Goal: Task Accomplishment & Management: Use online tool/utility

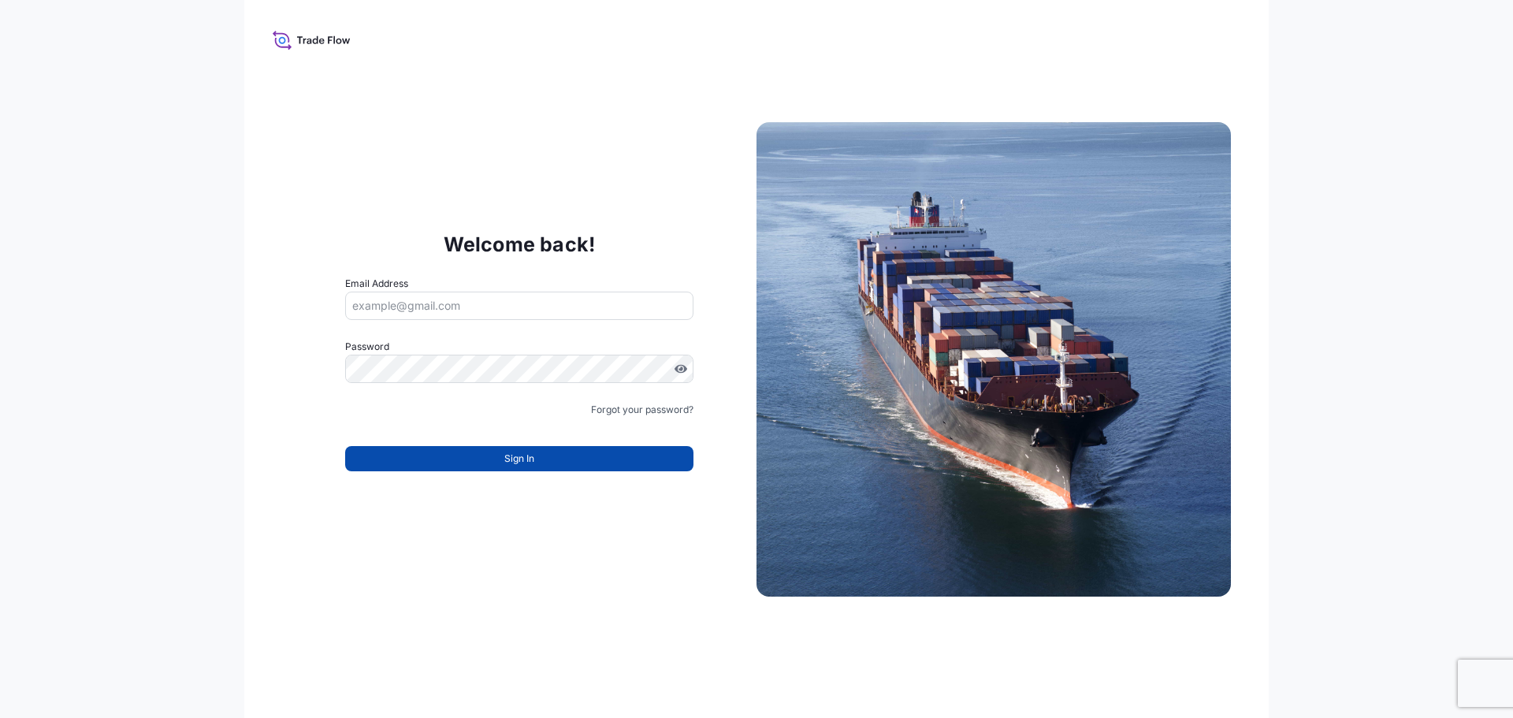
type input "gunther.verleysen@bdpint.com"
click at [527, 459] on span "Sign In" at bounding box center [519, 459] width 30 height 16
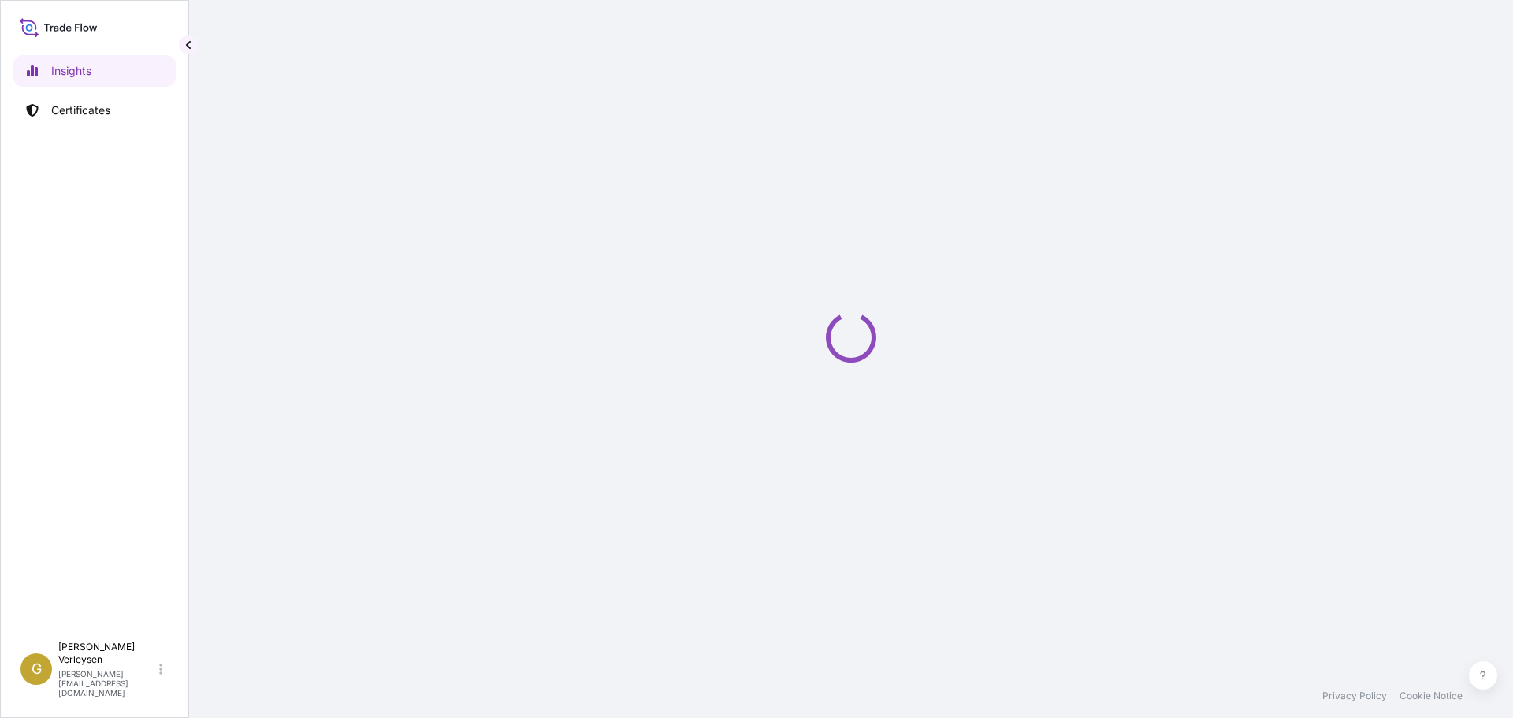
select select "2025"
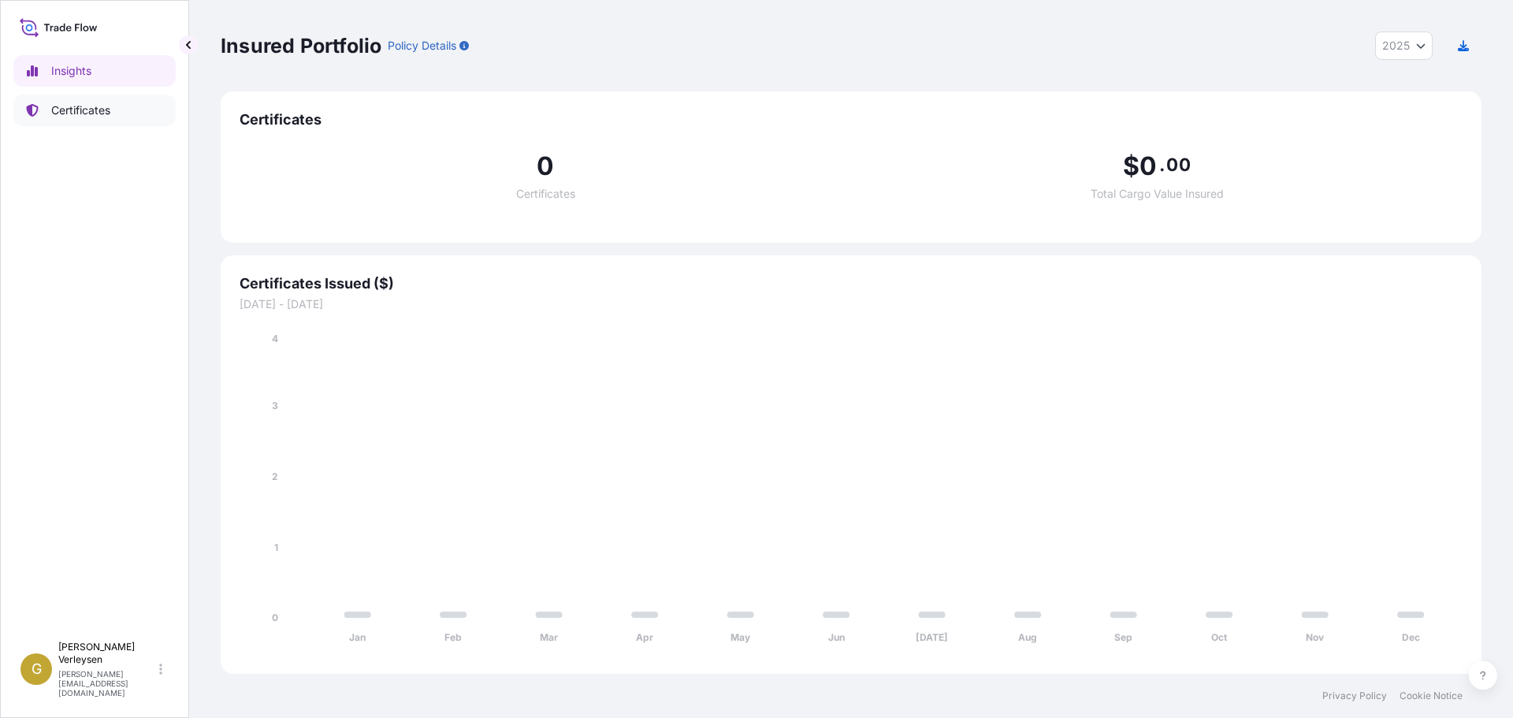
click at [107, 118] on link "Certificates" at bounding box center [94, 111] width 162 height 32
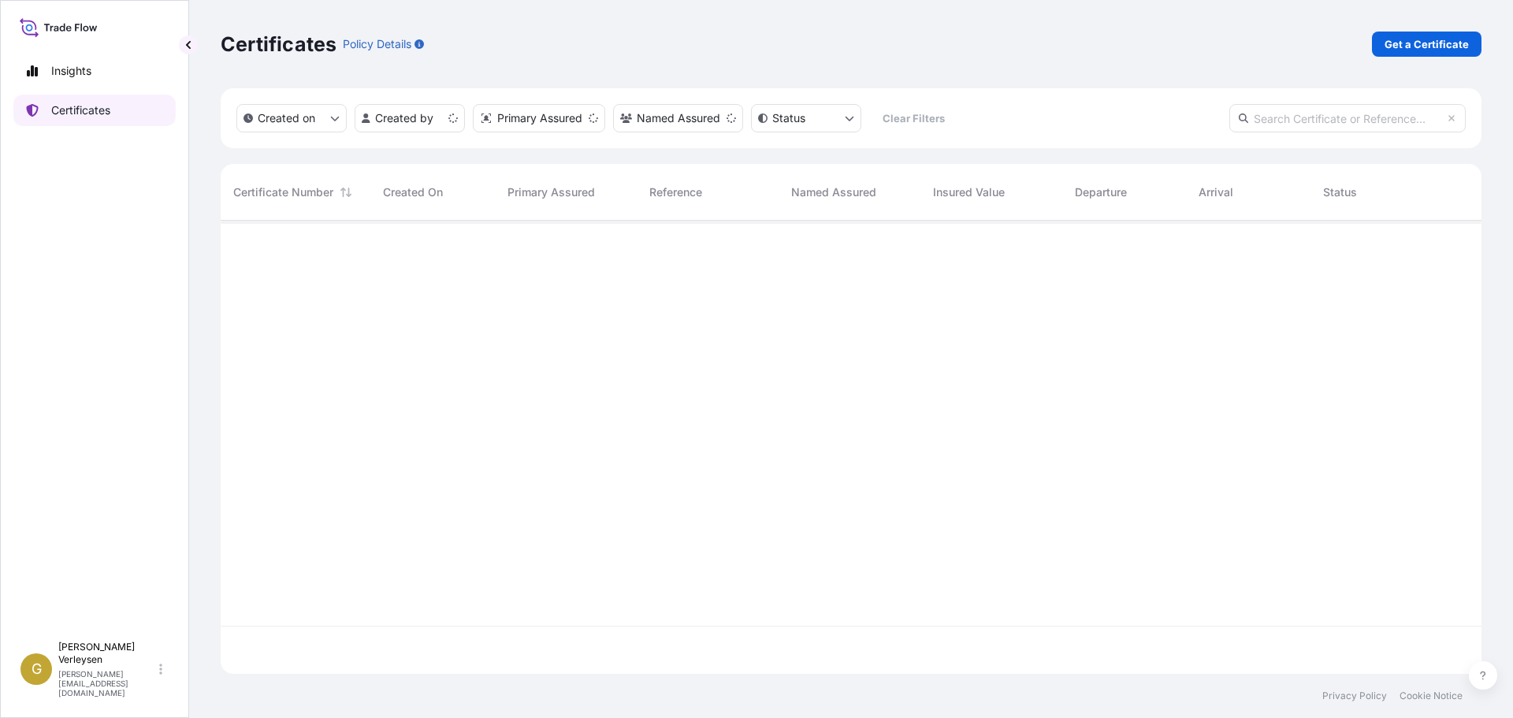
scroll to position [450, 1249]
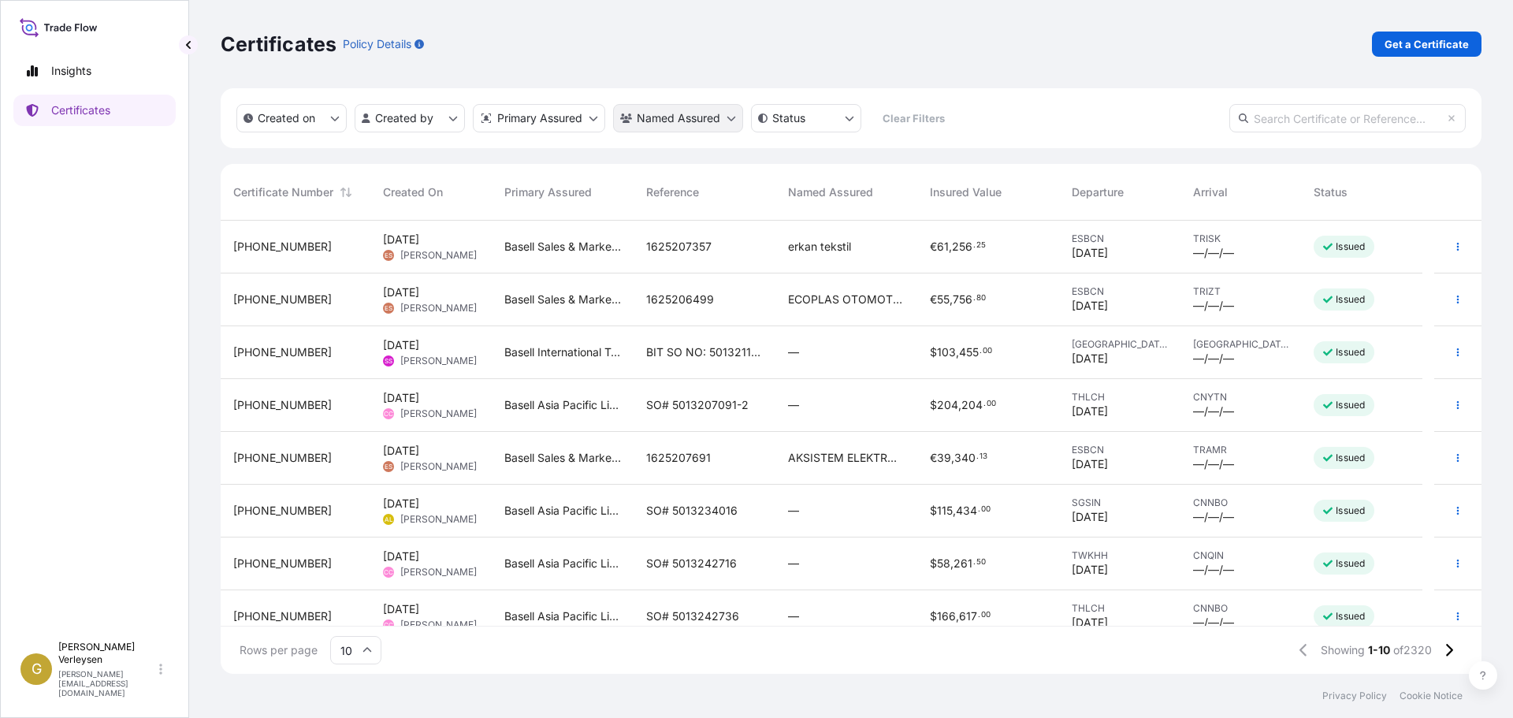
click at [705, 109] on html "Insights Certificates G [PERSON_NAME] [PERSON_NAME][EMAIL_ADDRESS][DOMAIN_NAME]…" at bounding box center [756, 359] width 1513 height 718
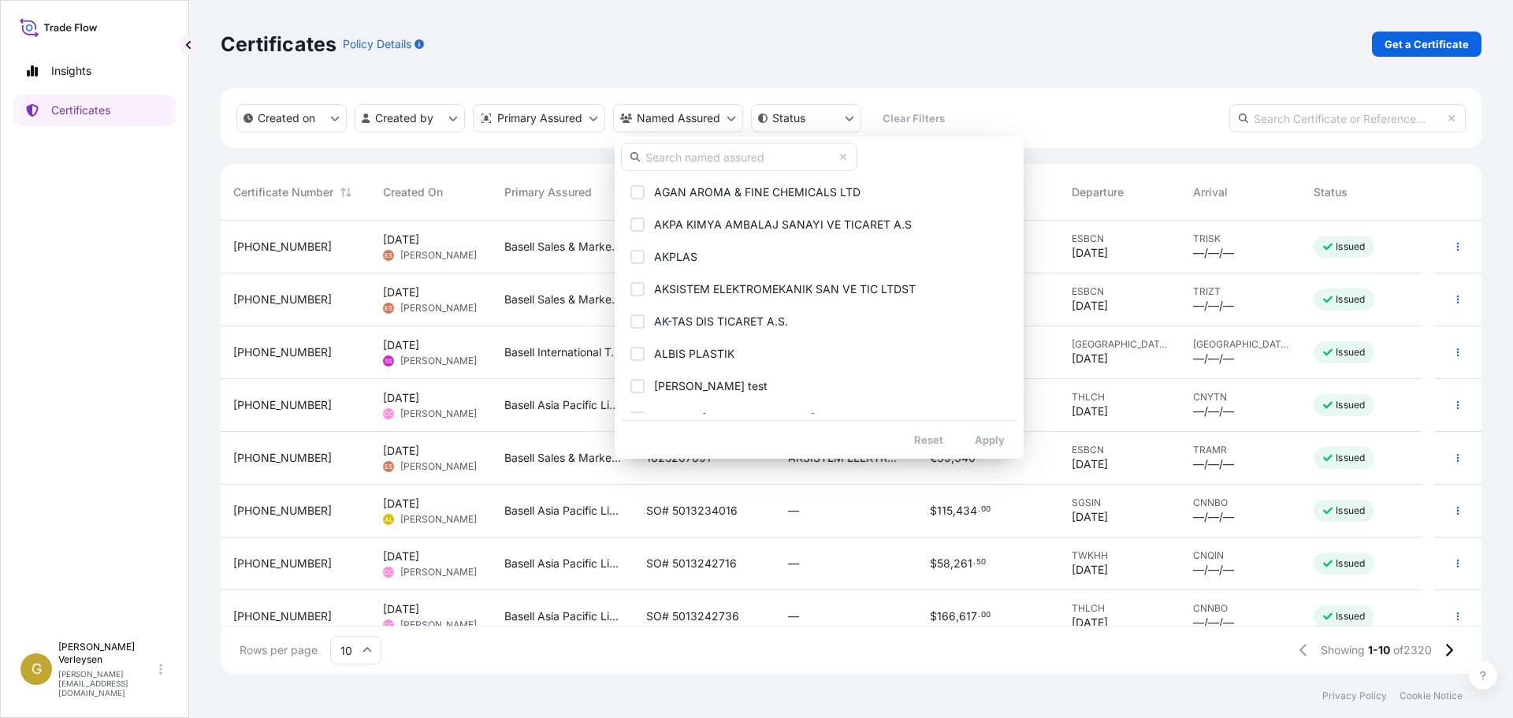
click at [723, 154] on input "text" at bounding box center [739, 157] width 236 height 28
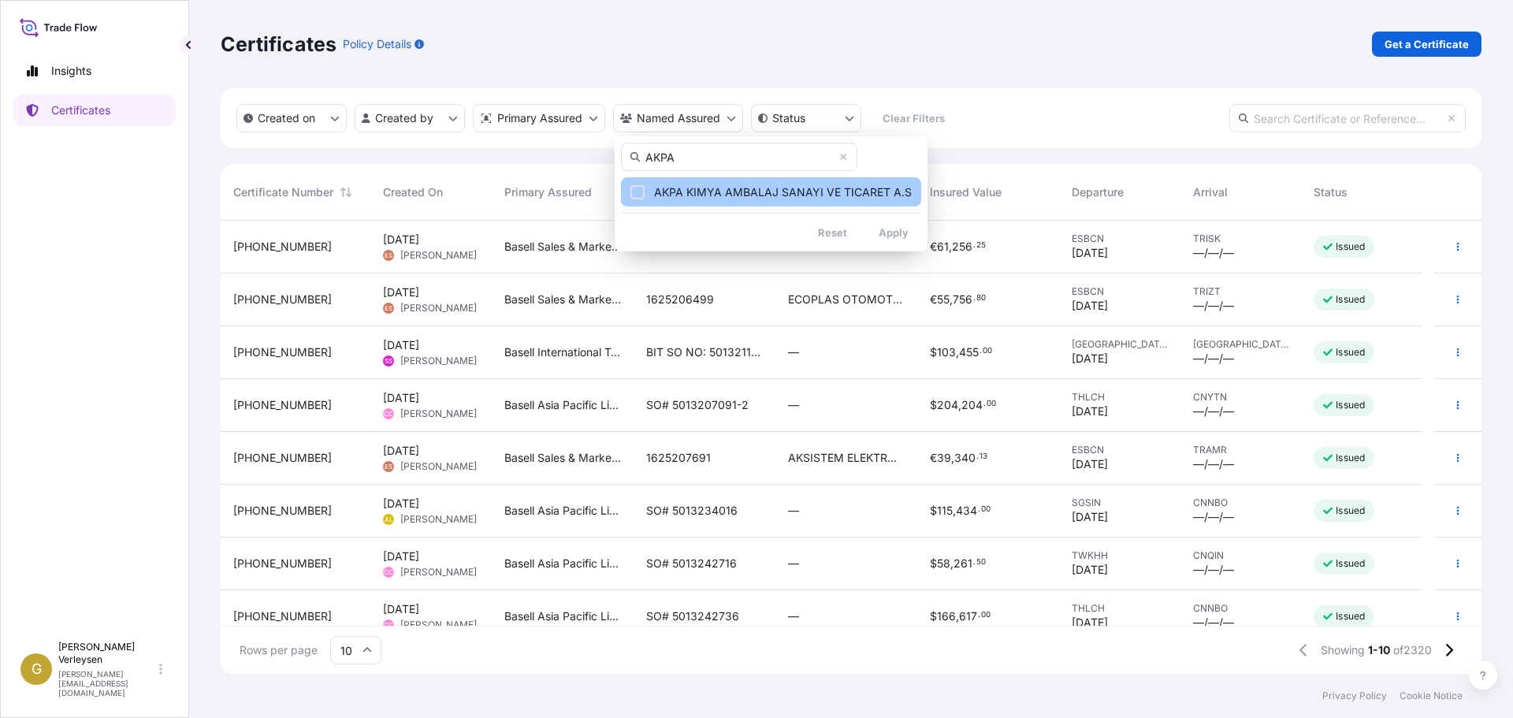
type input "AKPA"
click at [716, 193] on span "AKPA KIMYA AMBALAJ SANAYI VE TICARET A.S" at bounding box center [783, 192] width 258 height 16
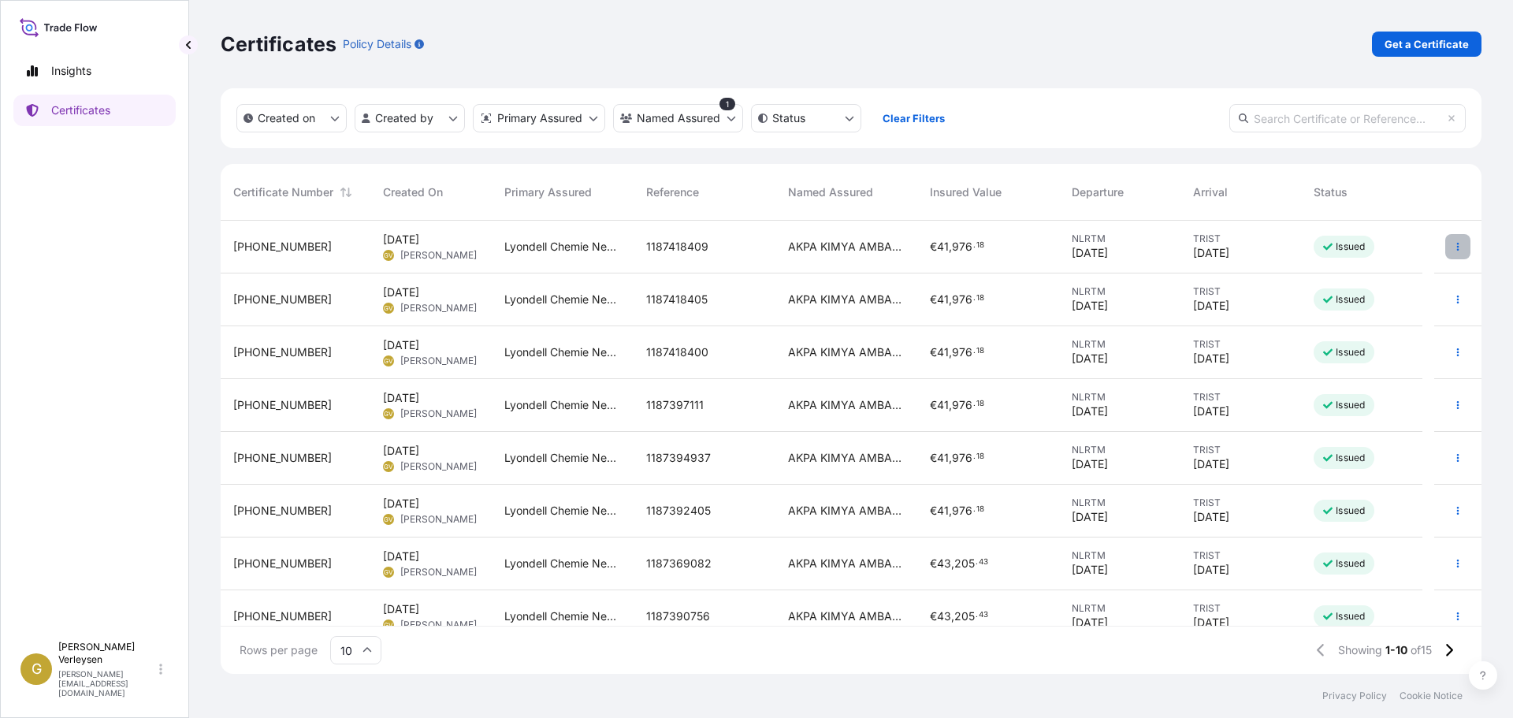
click at [1453, 248] on icon "button" at bounding box center [1457, 246] width 9 height 9
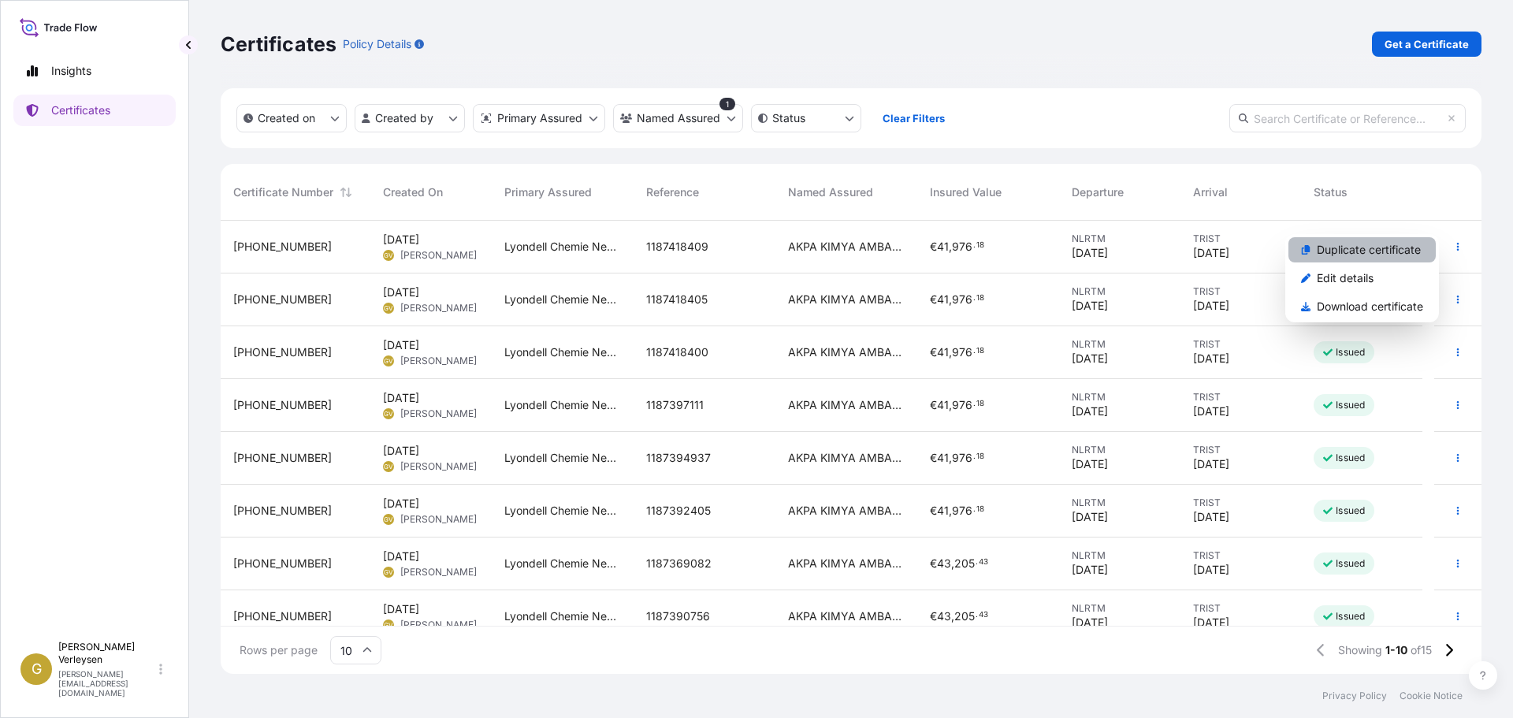
click at [1354, 255] on p "Duplicate certificate" at bounding box center [1369, 250] width 104 height 16
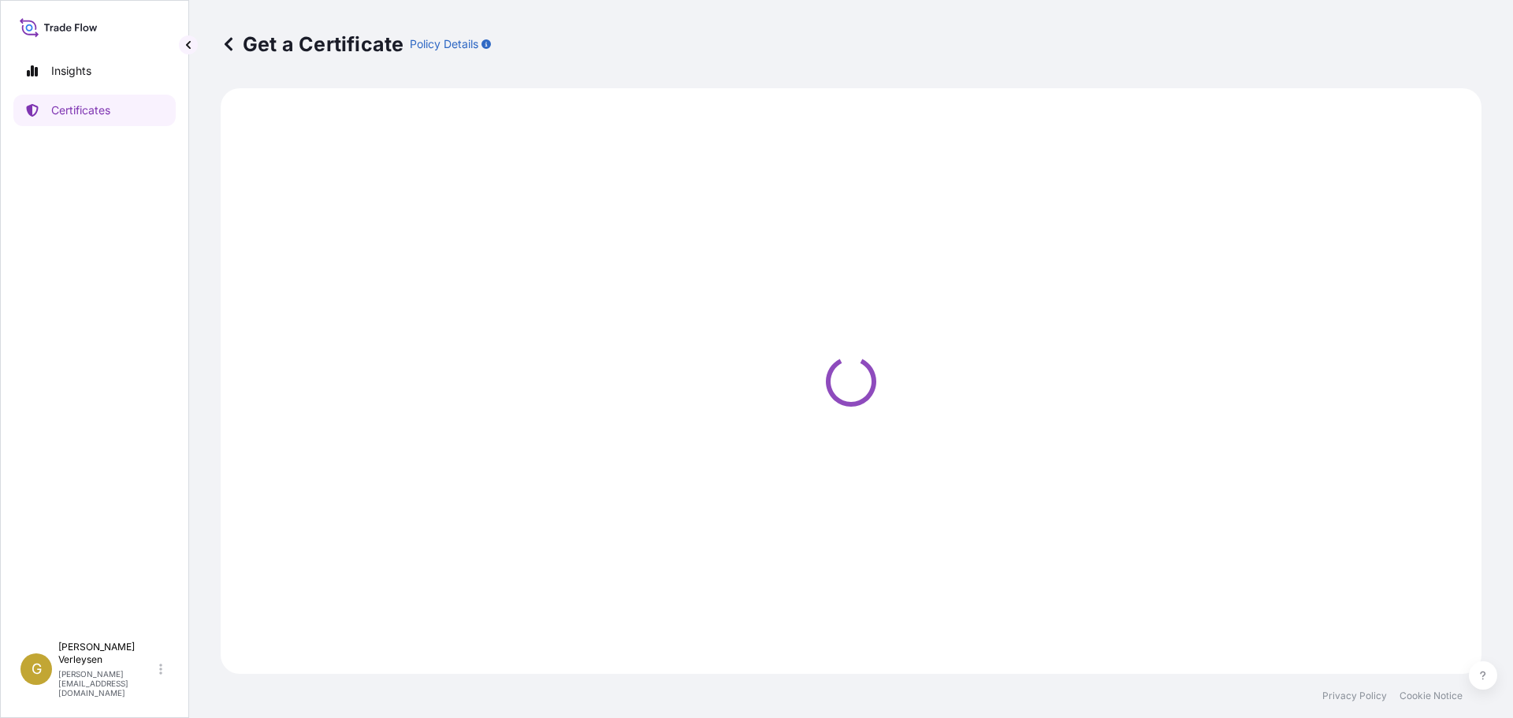
select select "Sea"
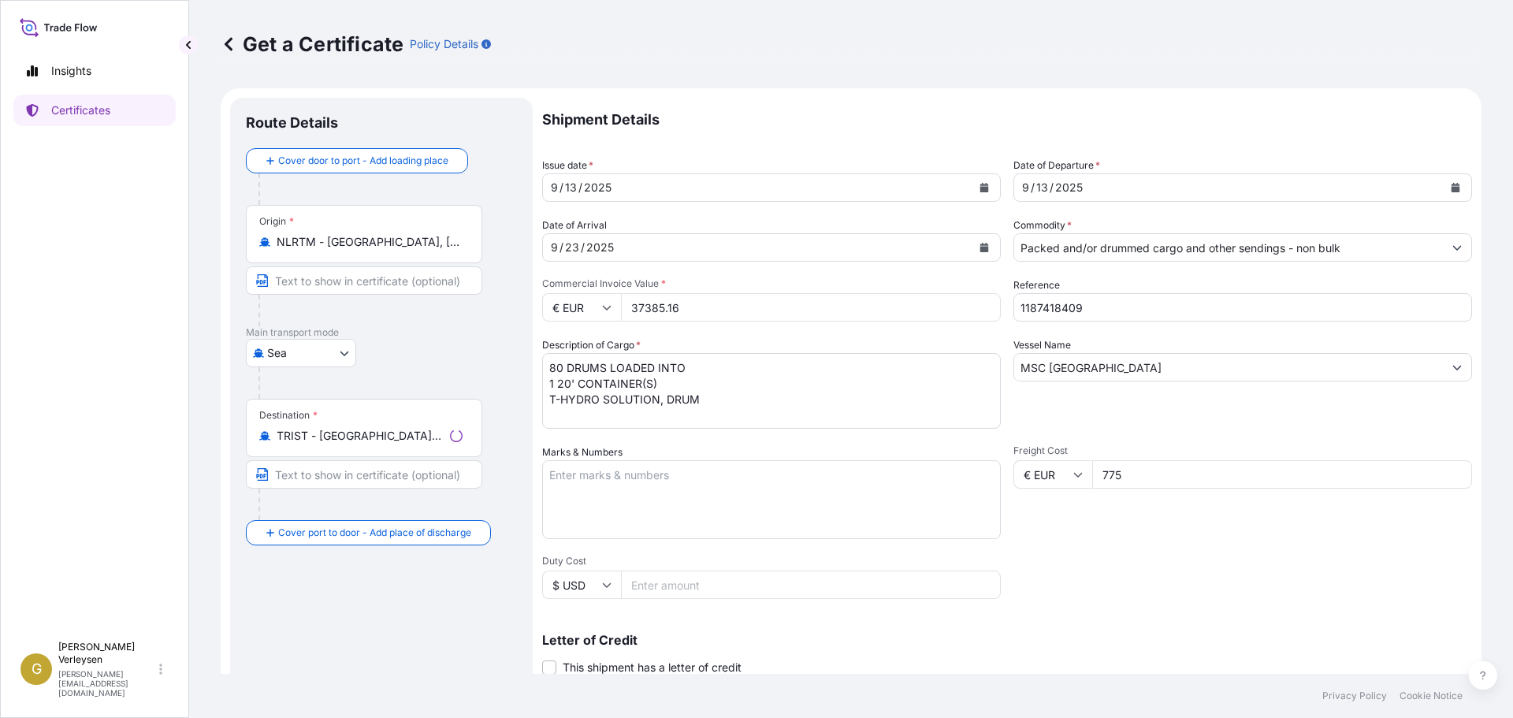
select select "32165"
click at [898, 300] on div "Shipment Details Issue date * [DATE] Date of Departure * [DATE] Date of Arrival…" at bounding box center [1007, 473] width 930 height 751
paste input "12"
type input "1187418412"
click at [983, 248] on icon "Calendar" at bounding box center [984, 247] width 9 height 9
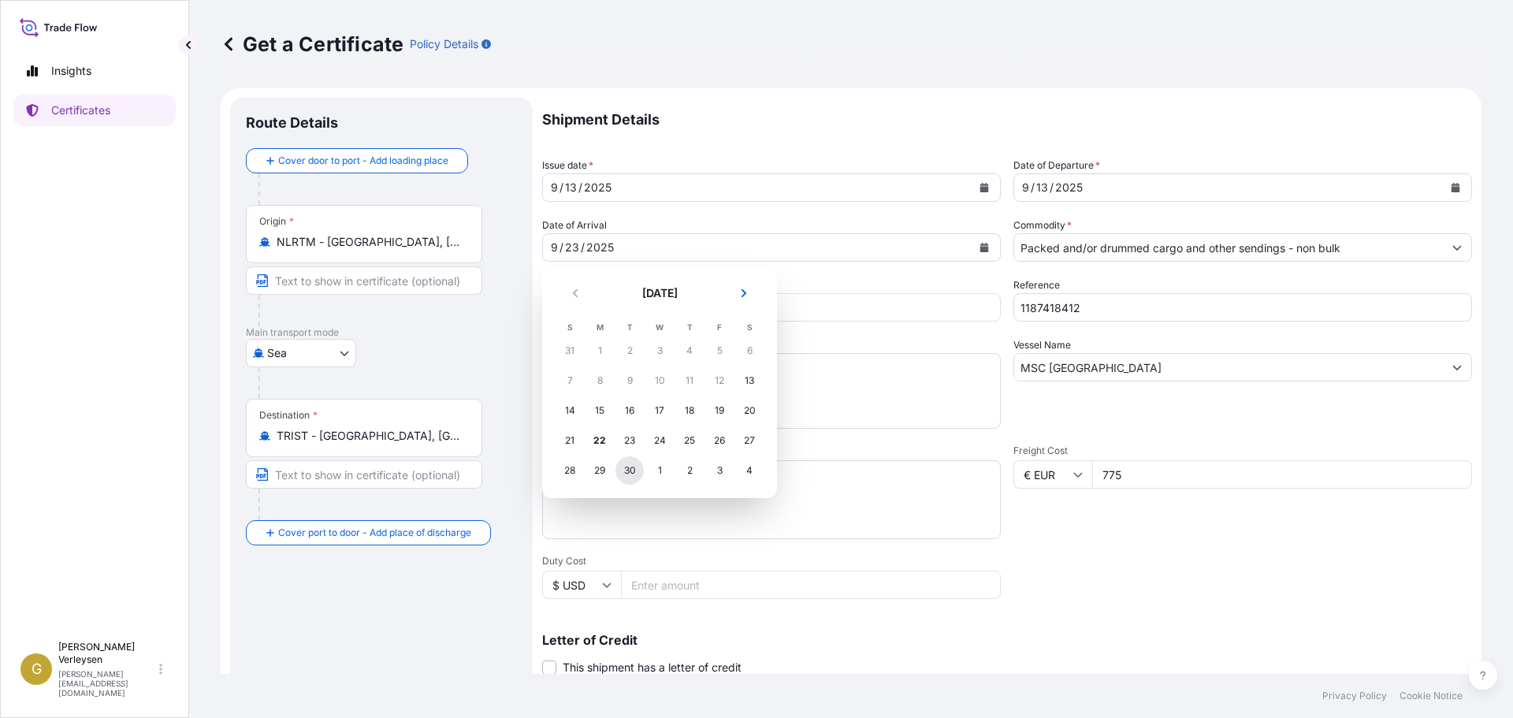
click at [631, 474] on div "30" at bounding box center [630, 470] width 28 height 28
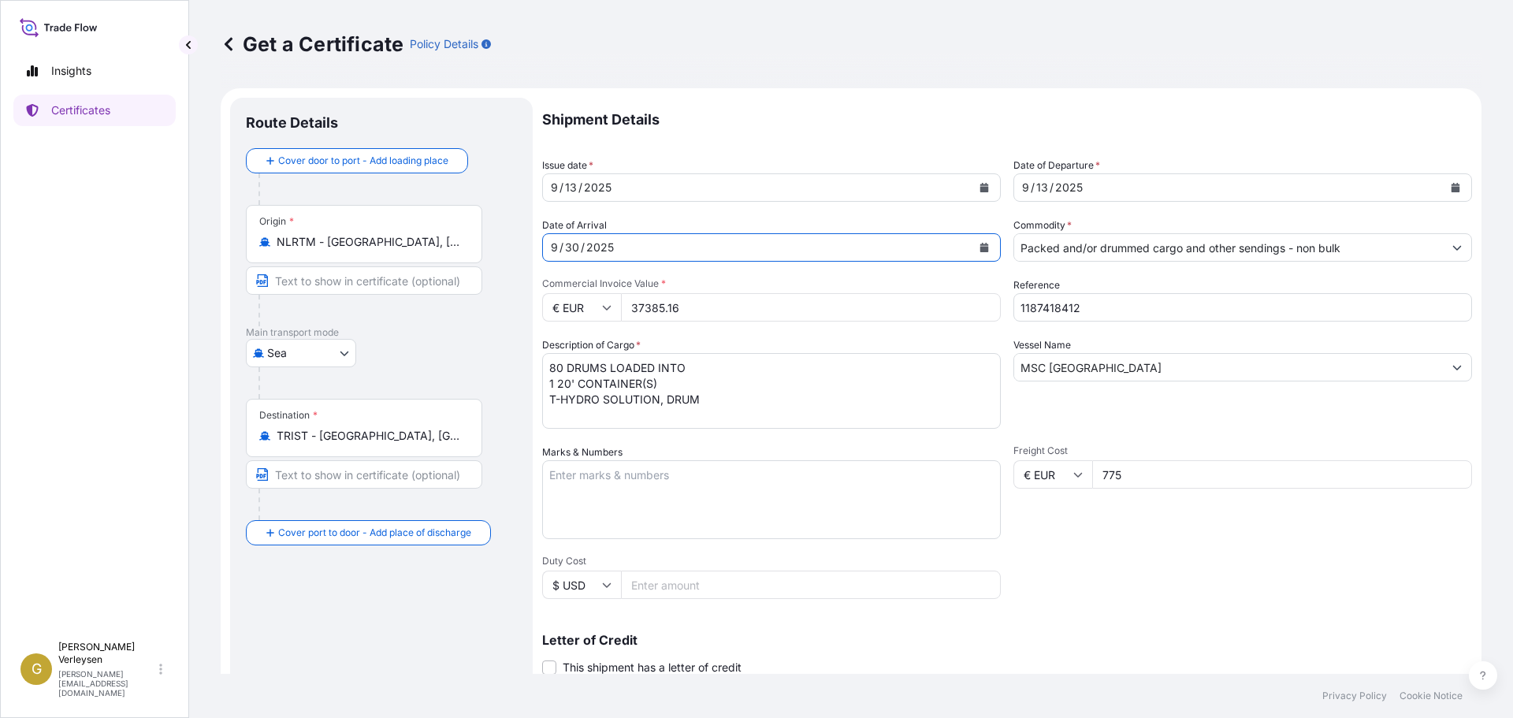
click at [1452, 187] on icon "Calendar" at bounding box center [1456, 187] width 9 height 9
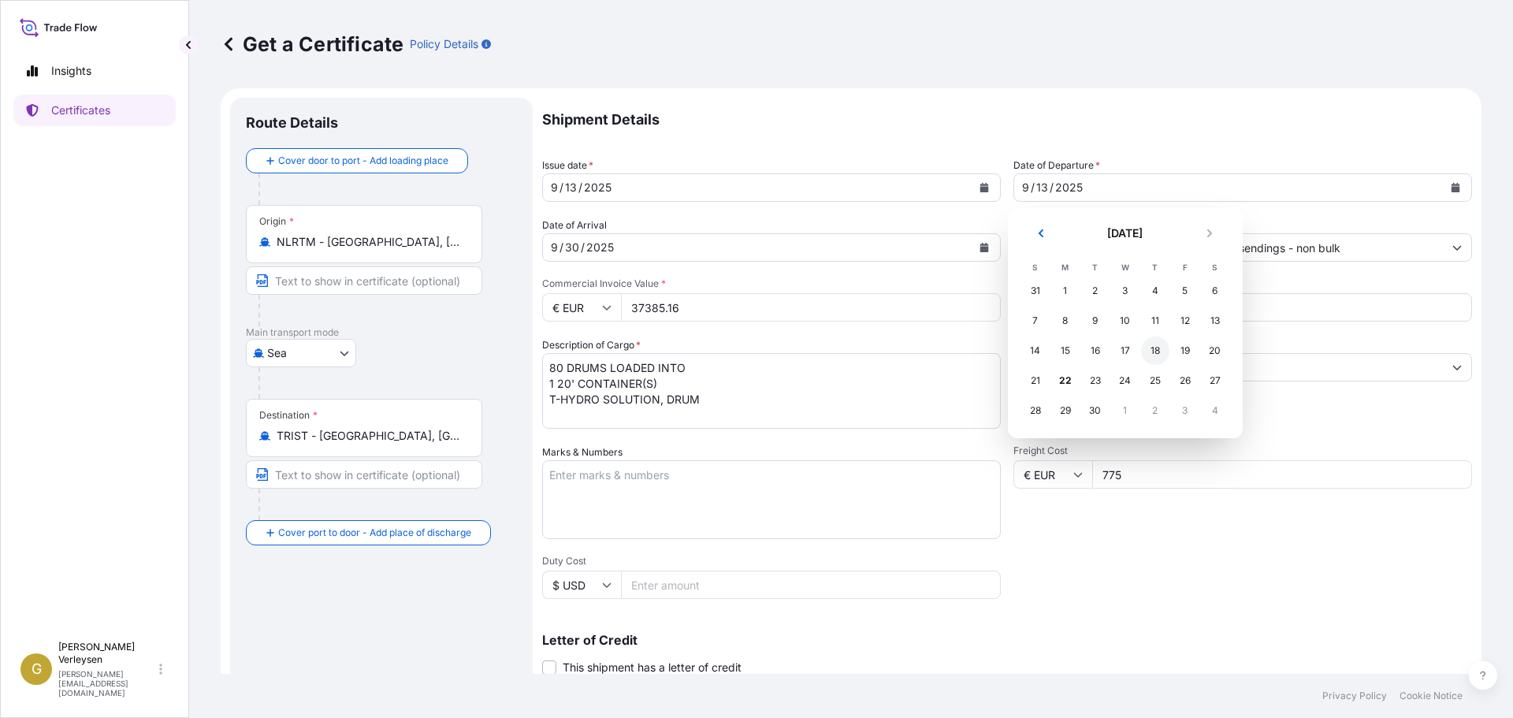
click at [1159, 350] on div "18" at bounding box center [1155, 351] width 28 height 28
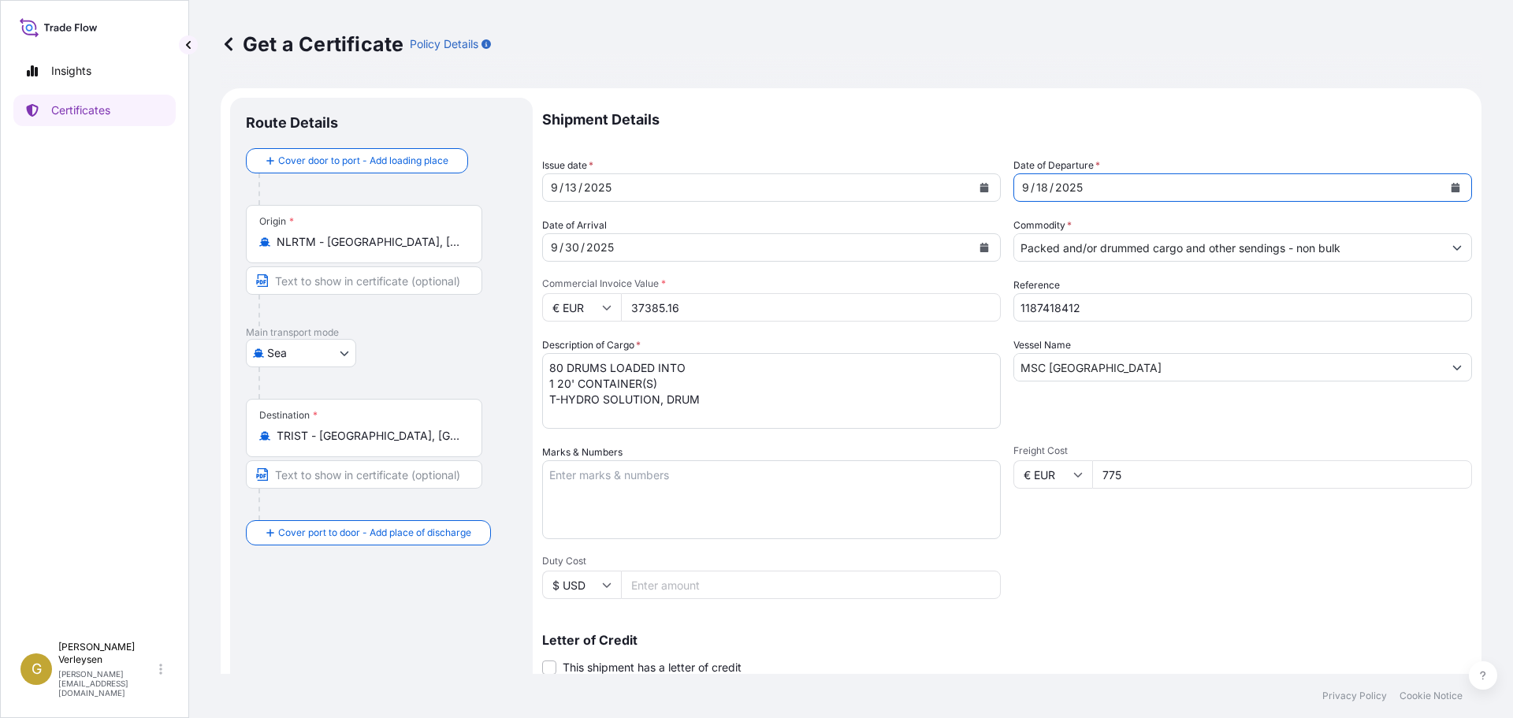
click at [981, 192] on icon "Calendar" at bounding box center [985, 187] width 9 height 9
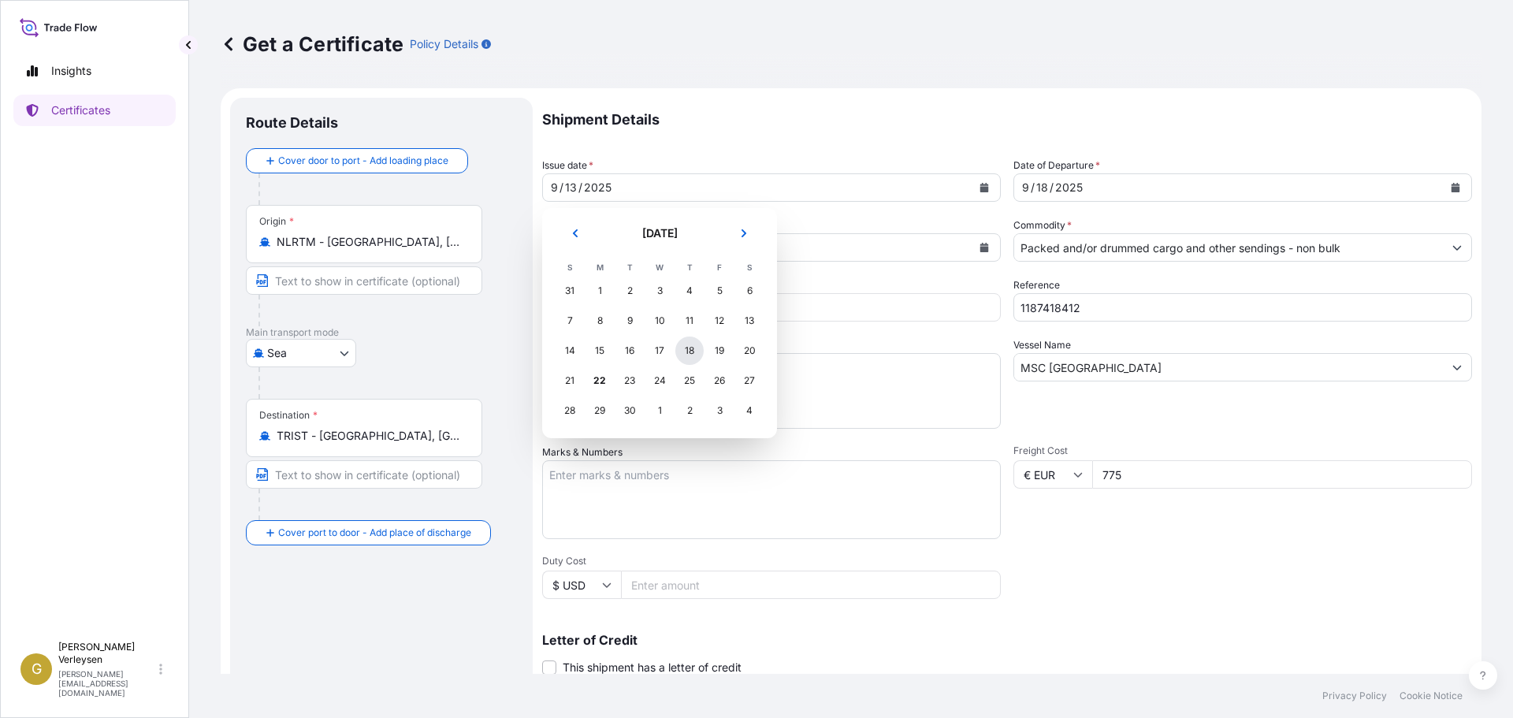
click at [687, 352] on div "18" at bounding box center [690, 351] width 28 height 28
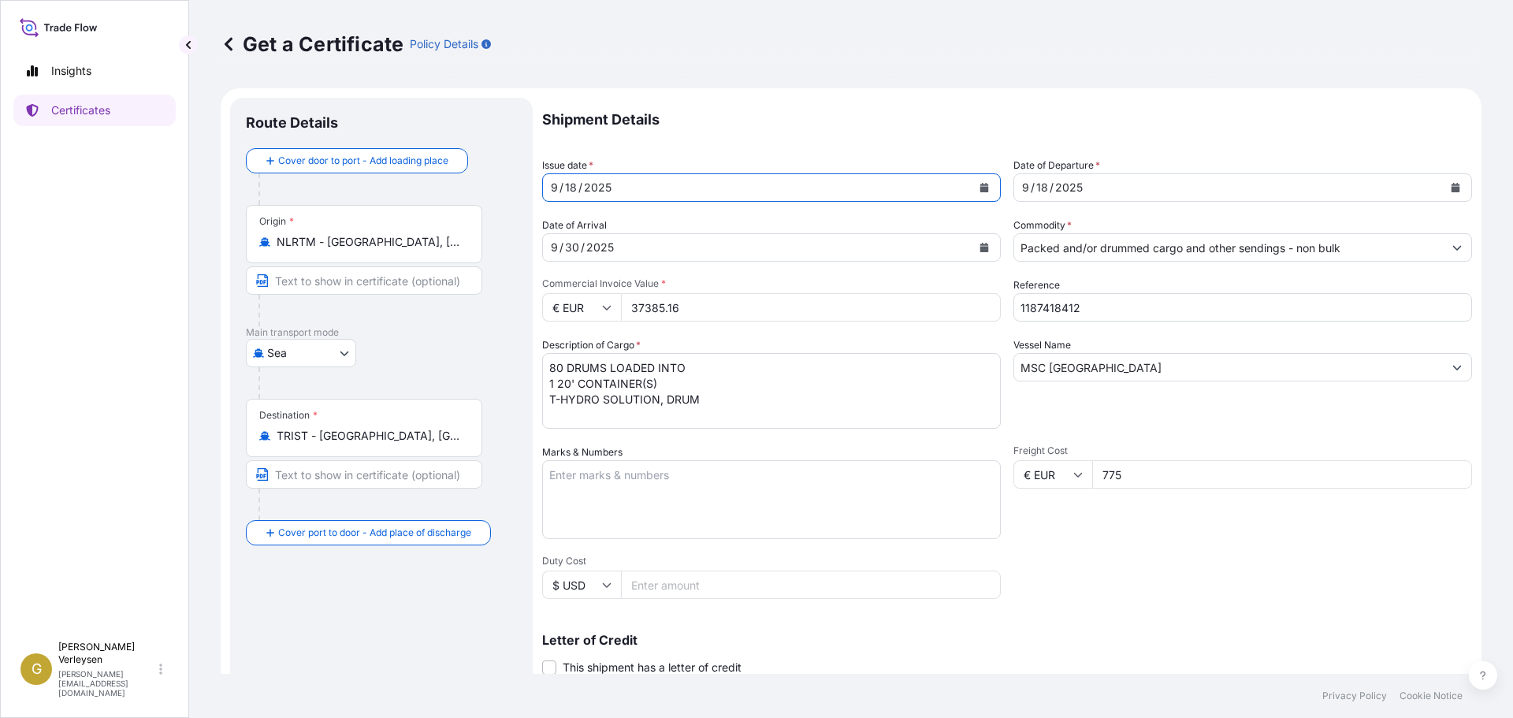
click at [981, 192] on icon "Calendar" at bounding box center [985, 187] width 9 height 9
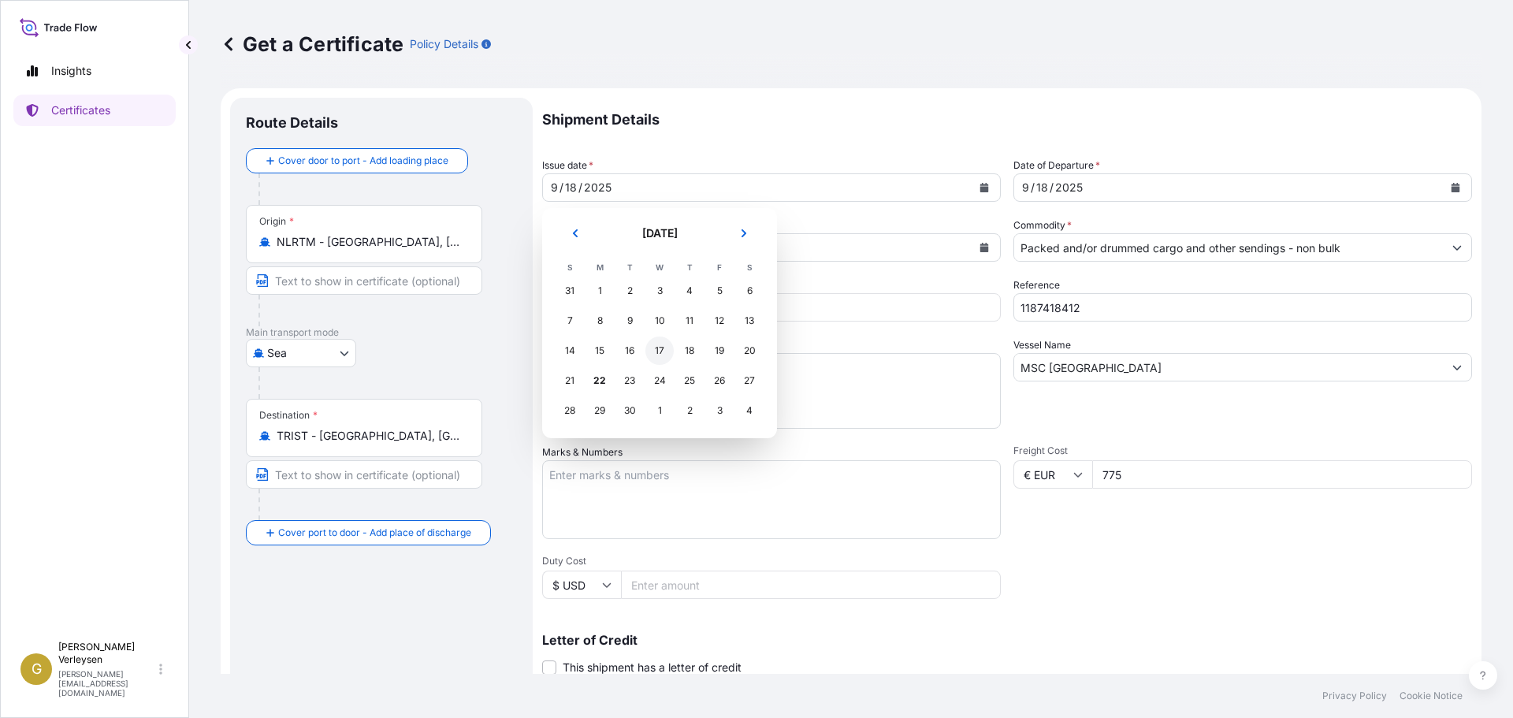
click at [661, 351] on div "17" at bounding box center [660, 351] width 28 height 28
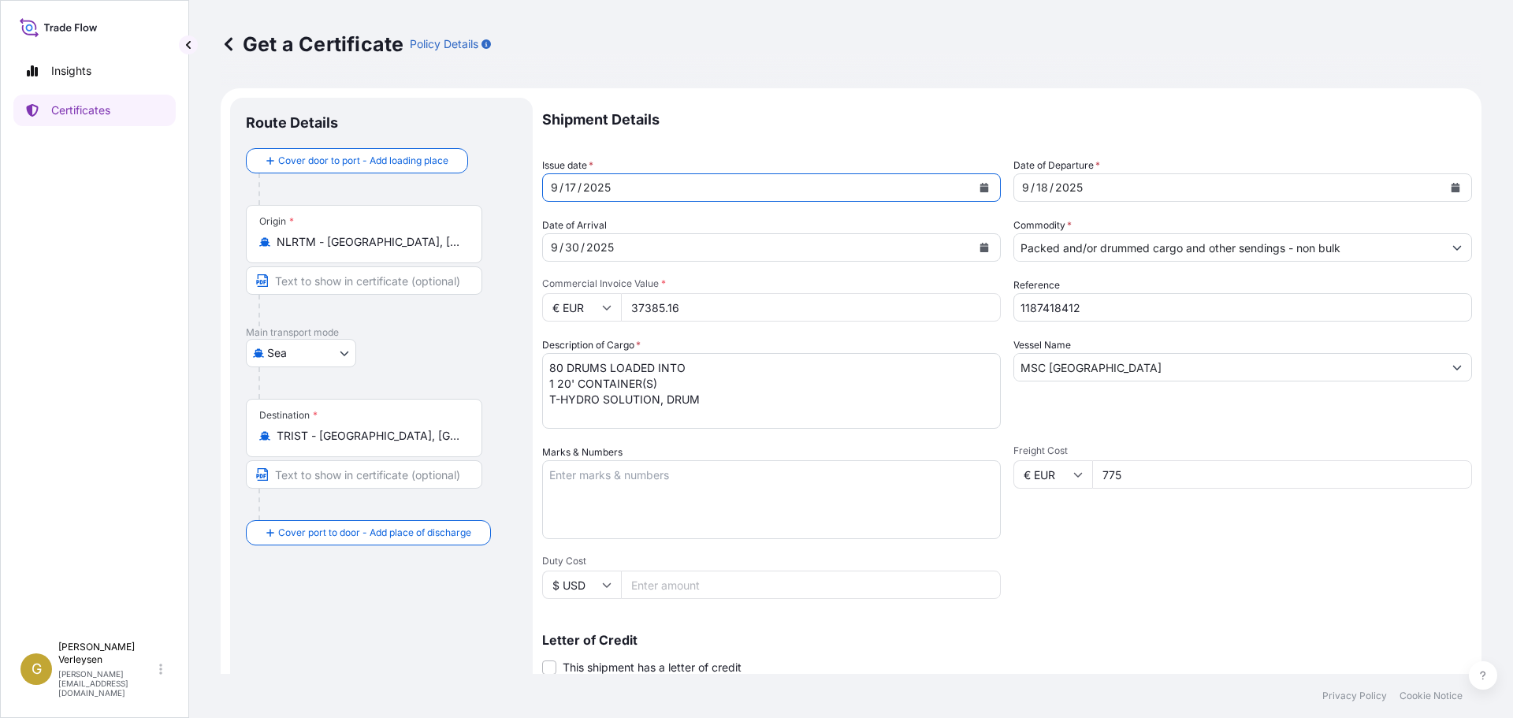
click at [1452, 187] on icon "Calendar" at bounding box center [1456, 187] width 9 height 9
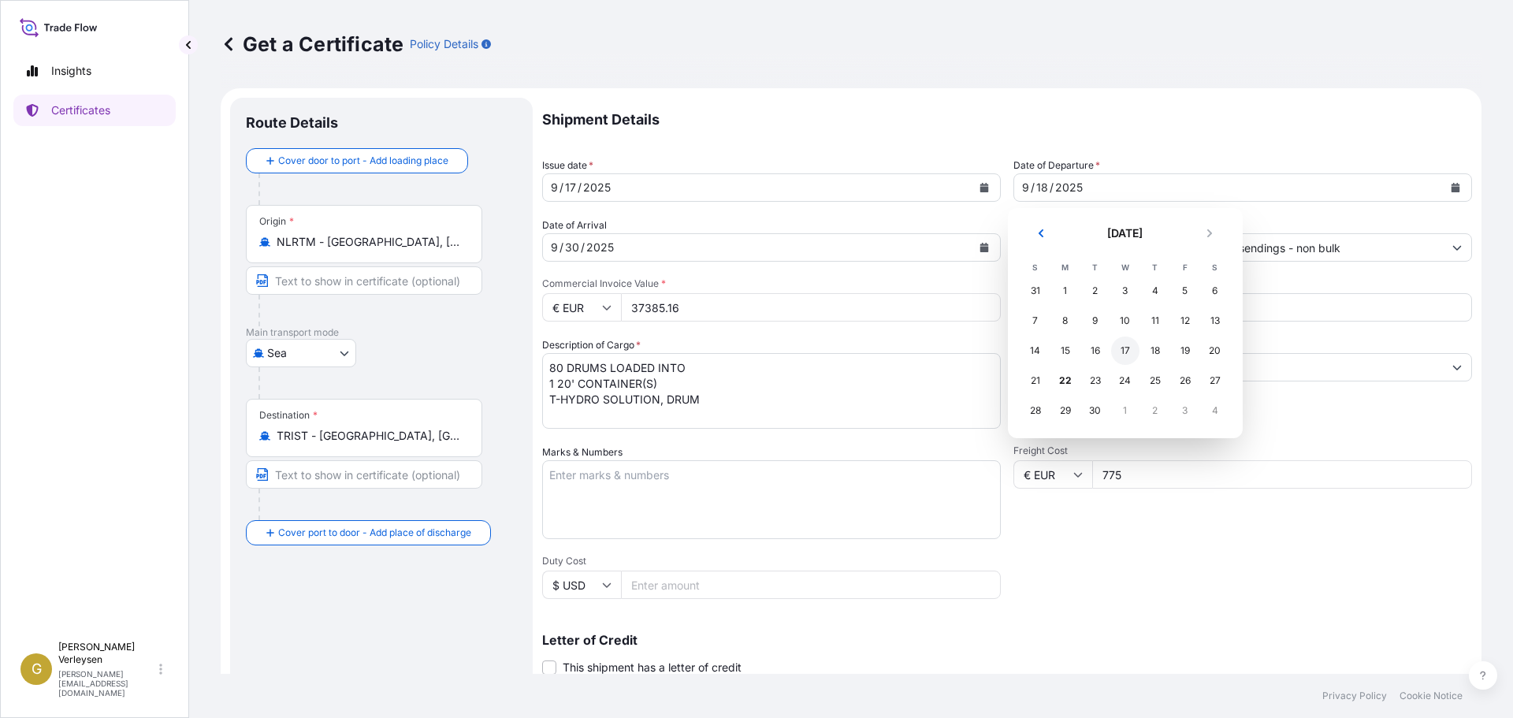
click at [1122, 352] on div "17" at bounding box center [1125, 351] width 28 height 28
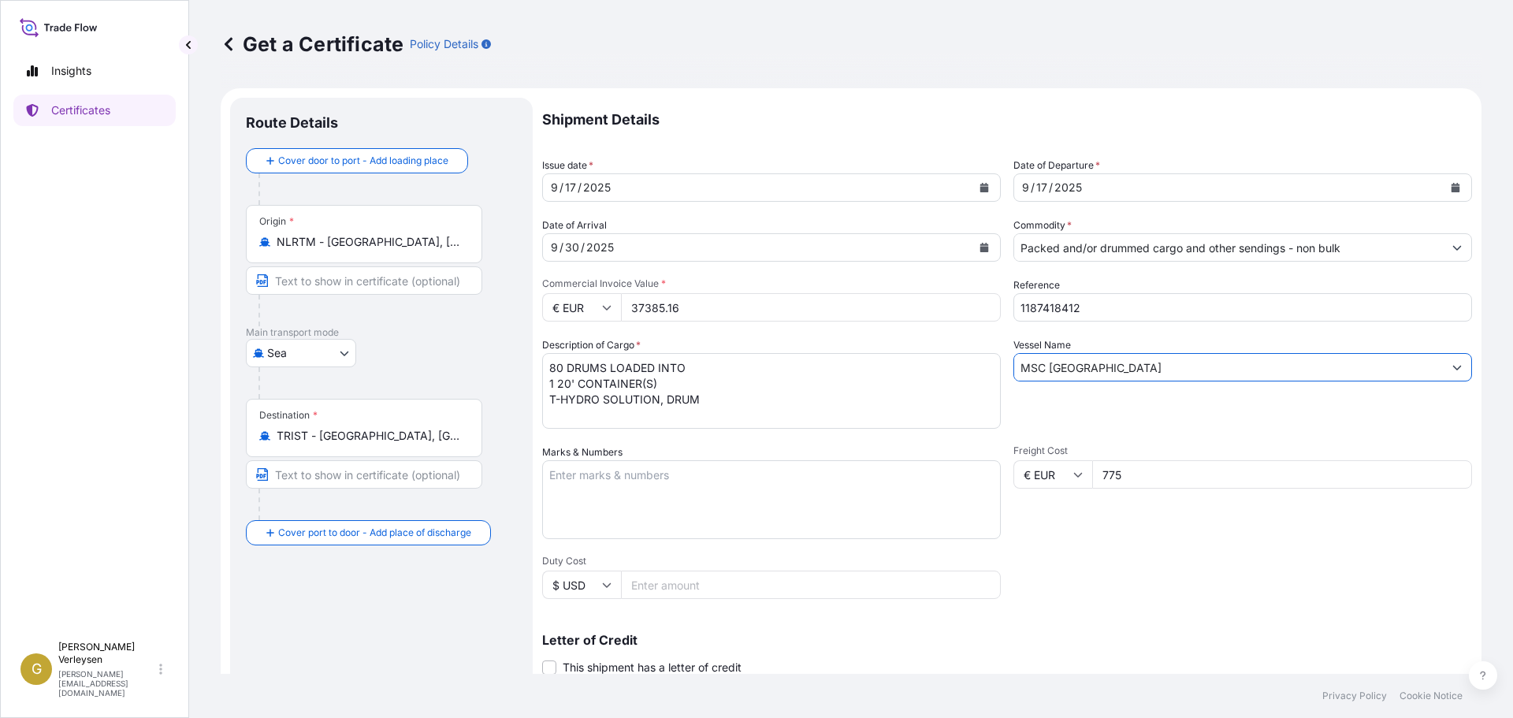
drag, startPoint x: 1069, startPoint y: 366, endPoint x: 826, endPoint y: 374, distance: 242.9
click at [845, 371] on div "Shipment Details Issue date * [DATE] Date of Departure * [DATE] Date of Arrival…" at bounding box center [1007, 473] width 930 height 751
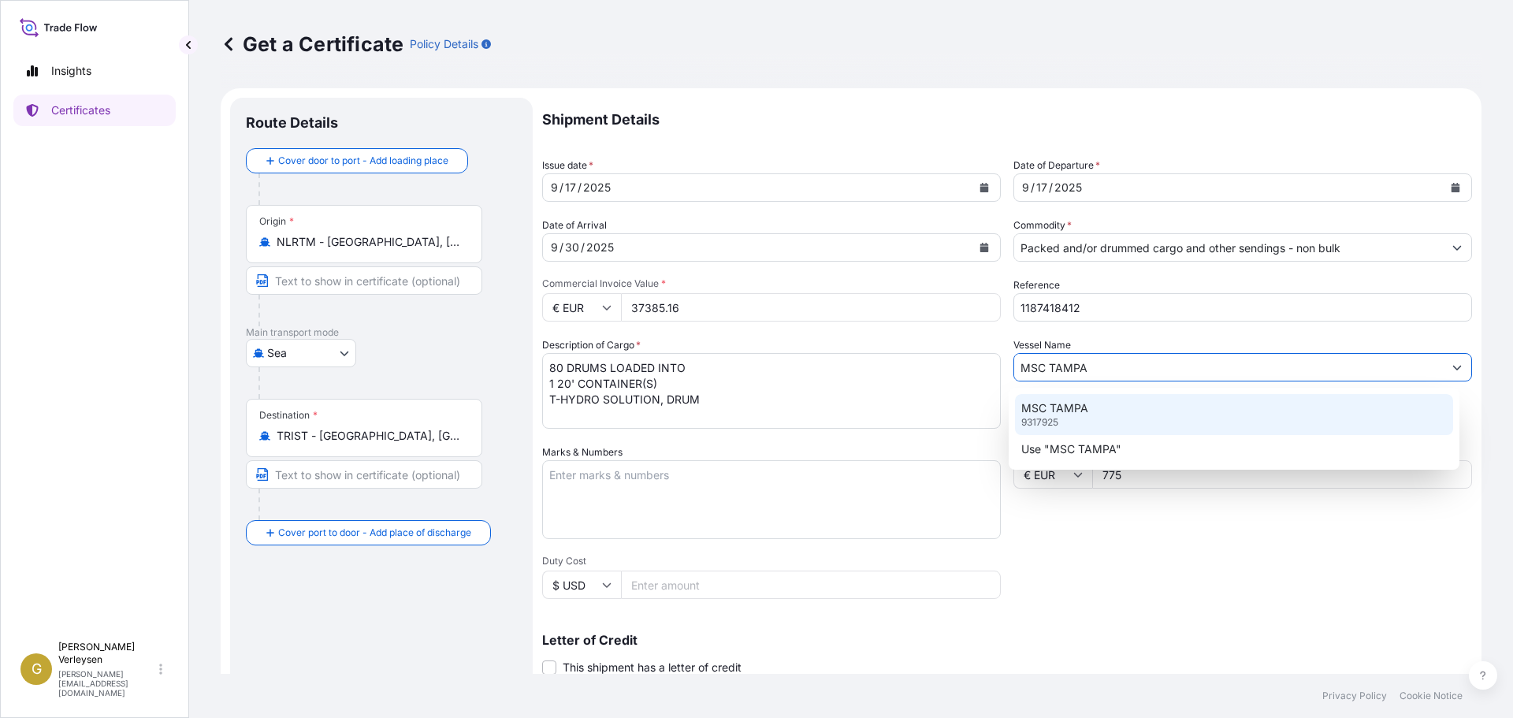
click at [1052, 422] on p "9317925" at bounding box center [1040, 422] width 37 height 13
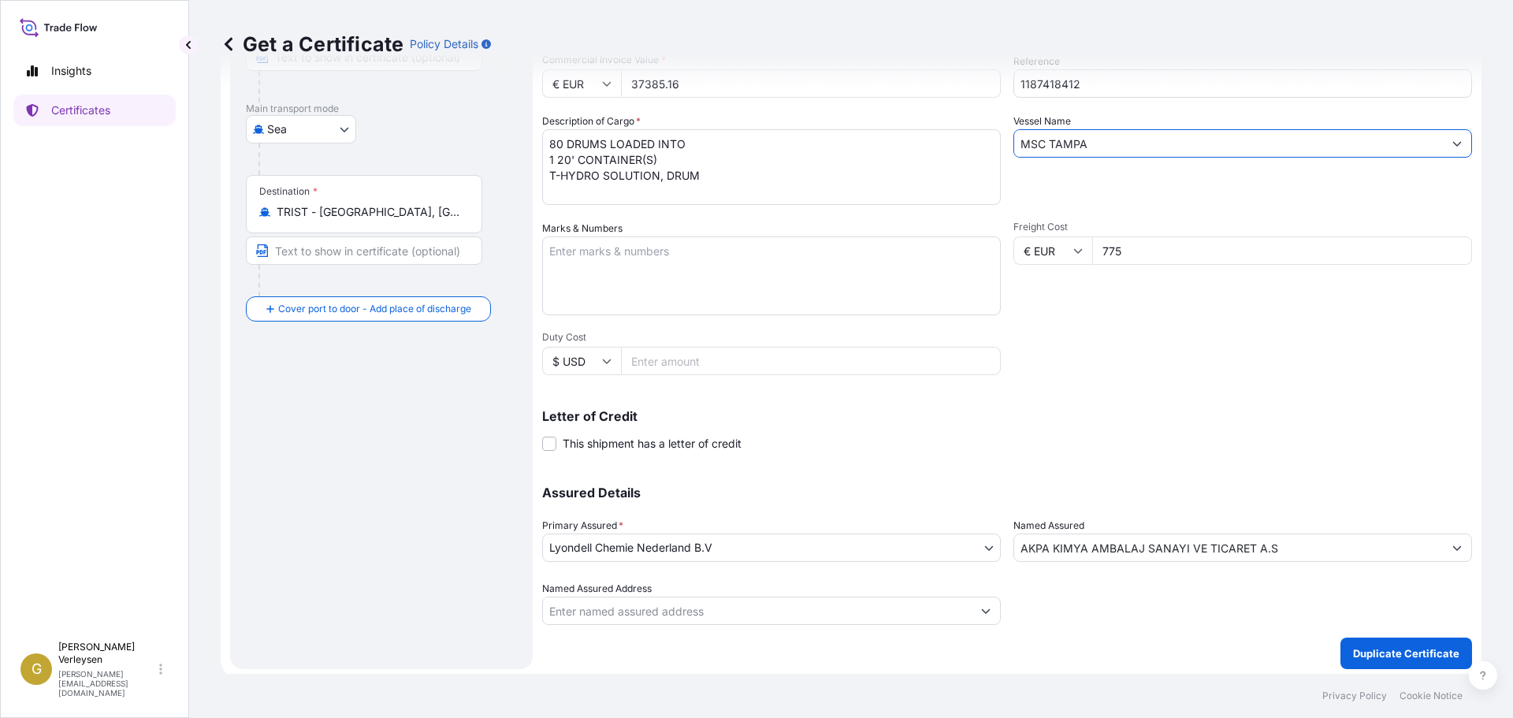
scroll to position [229, 0]
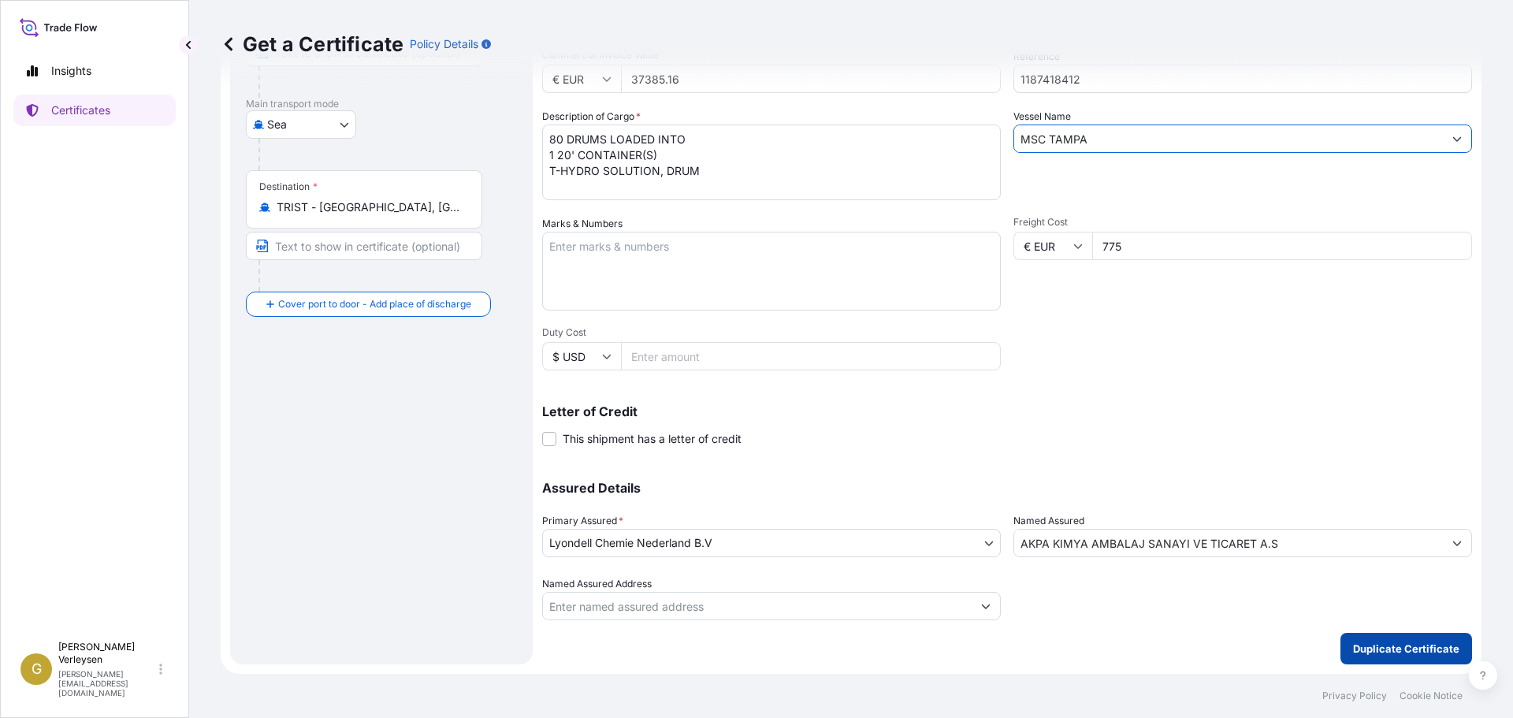
type input "MSC TAMPA"
click at [1366, 648] on p "Duplicate Certificate" at bounding box center [1406, 649] width 106 height 16
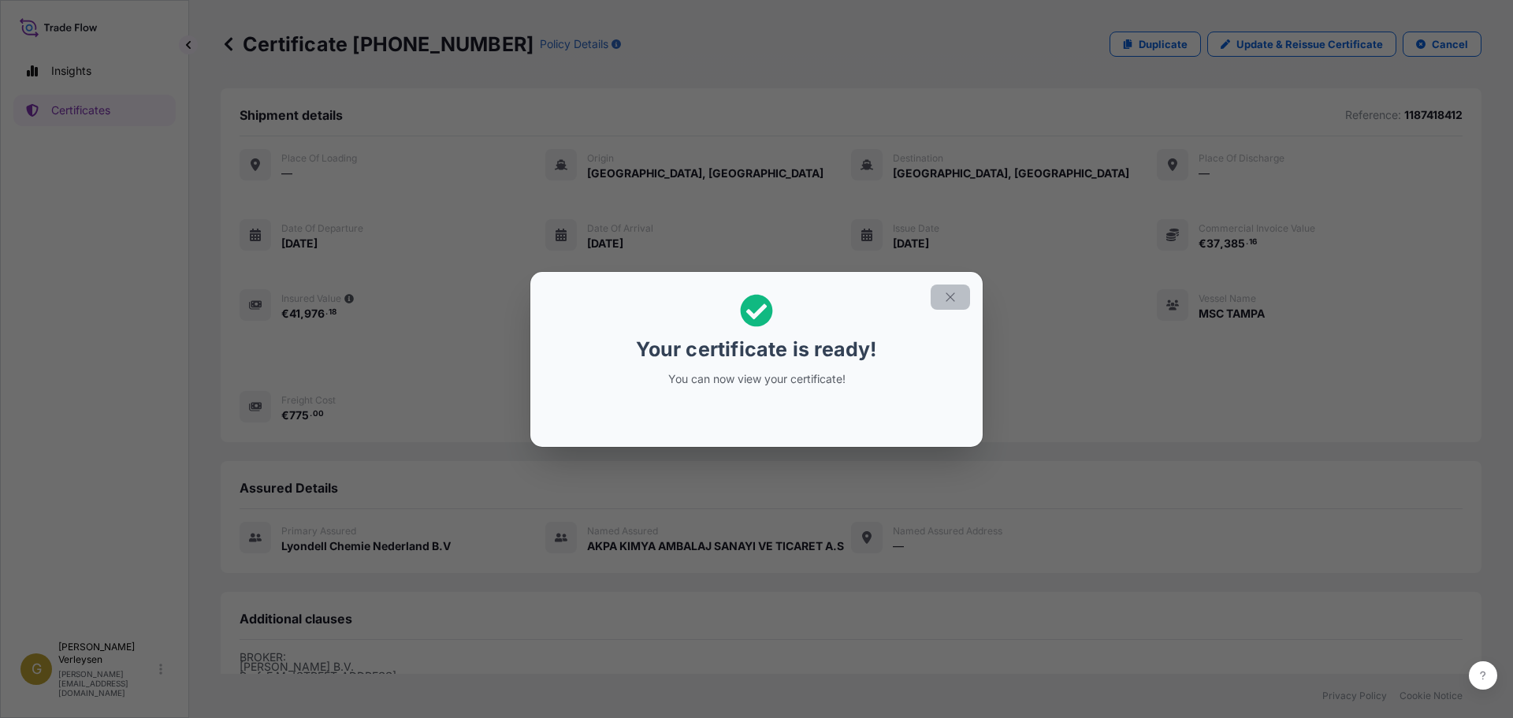
click at [947, 300] on icon "button" at bounding box center [950, 297] width 14 height 14
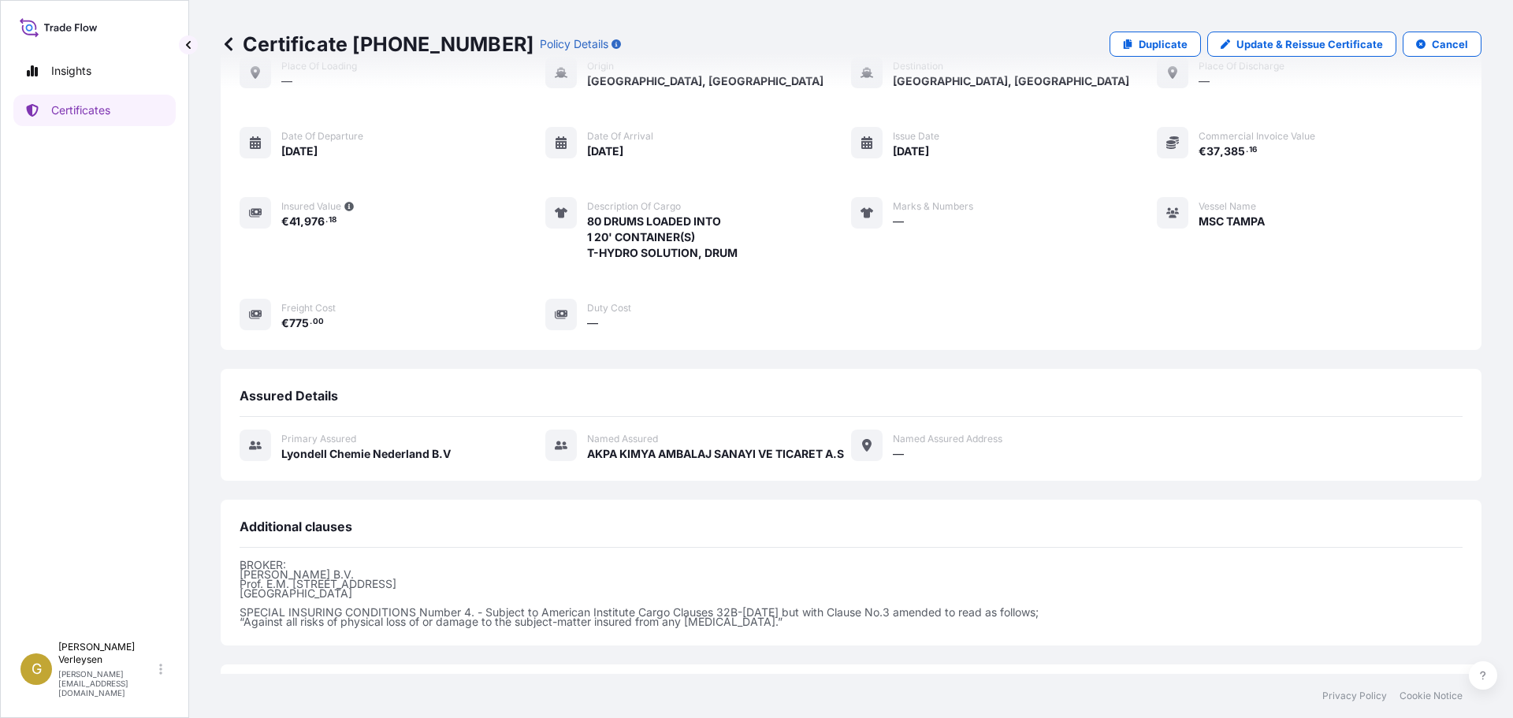
scroll to position [230, 0]
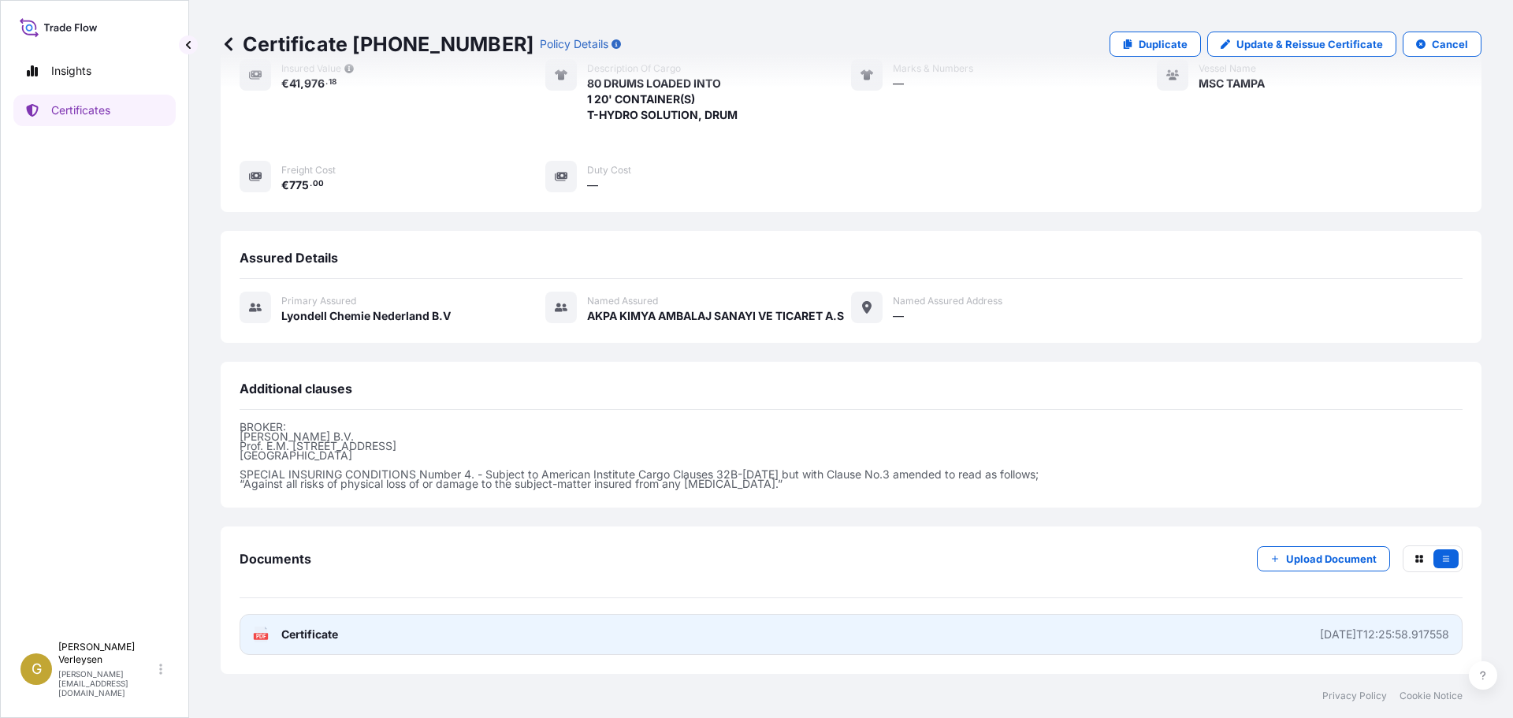
click at [476, 634] on link "PDF Certificate [DATE]T12:25:58.917558" at bounding box center [851, 634] width 1223 height 41
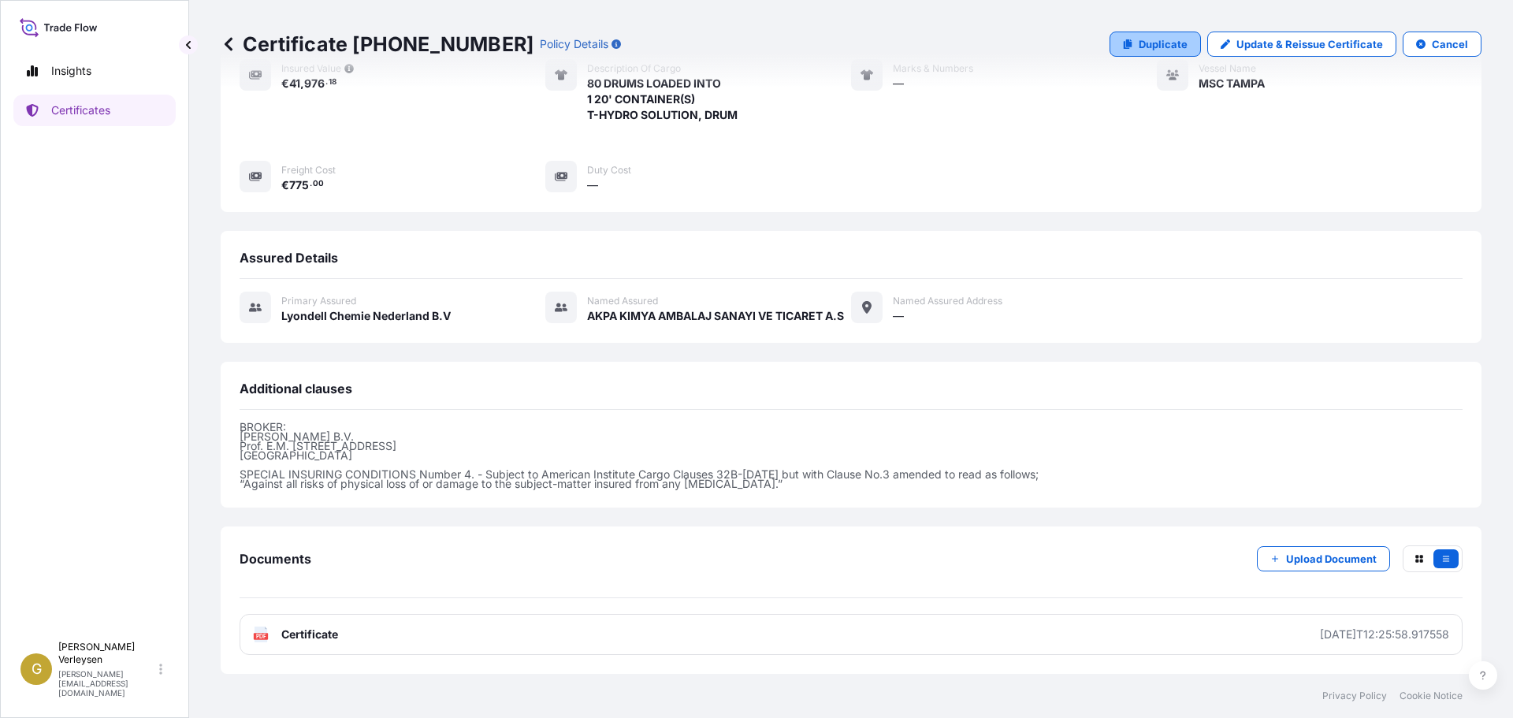
click at [1153, 50] on p "Duplicate" at bounding box center [1163, 44] width 49 height 16
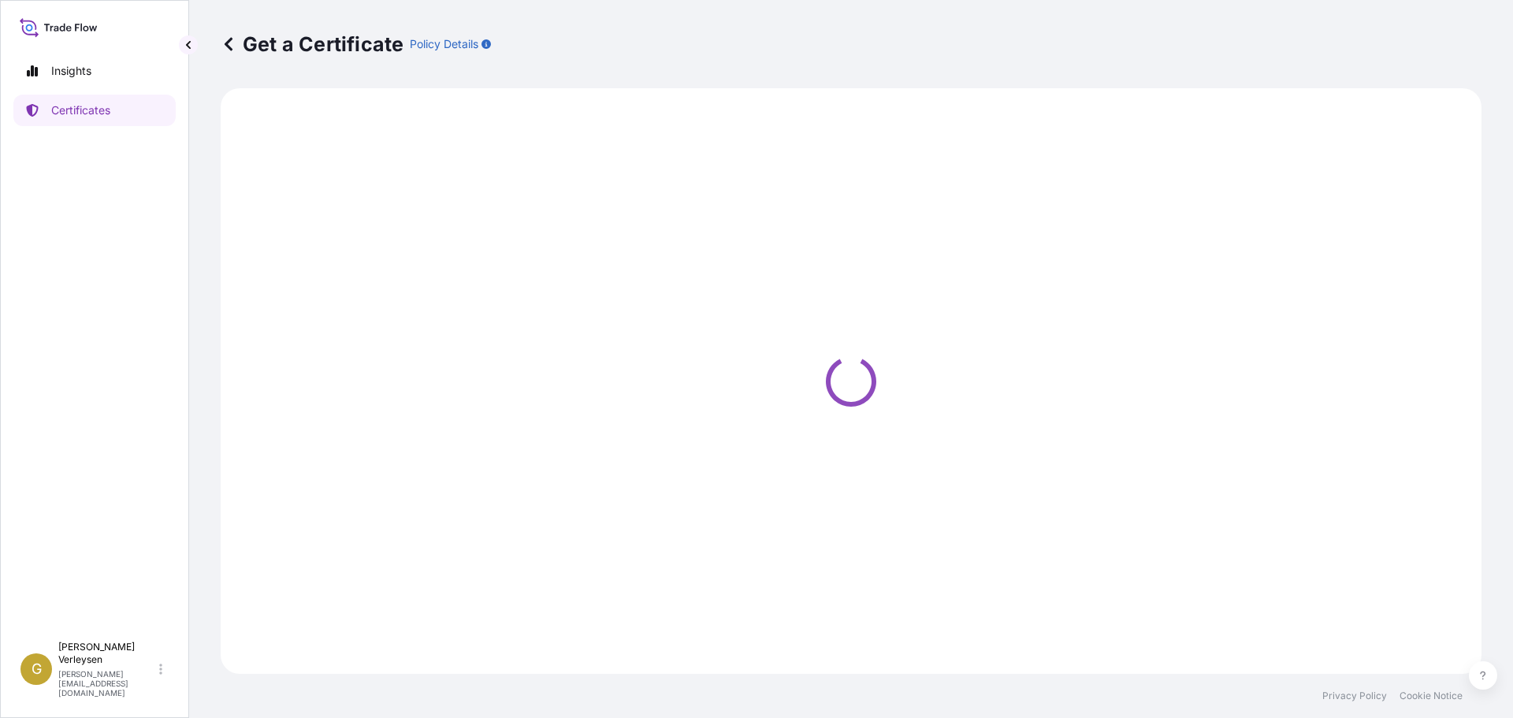
select select "Sea"
select select "32165"
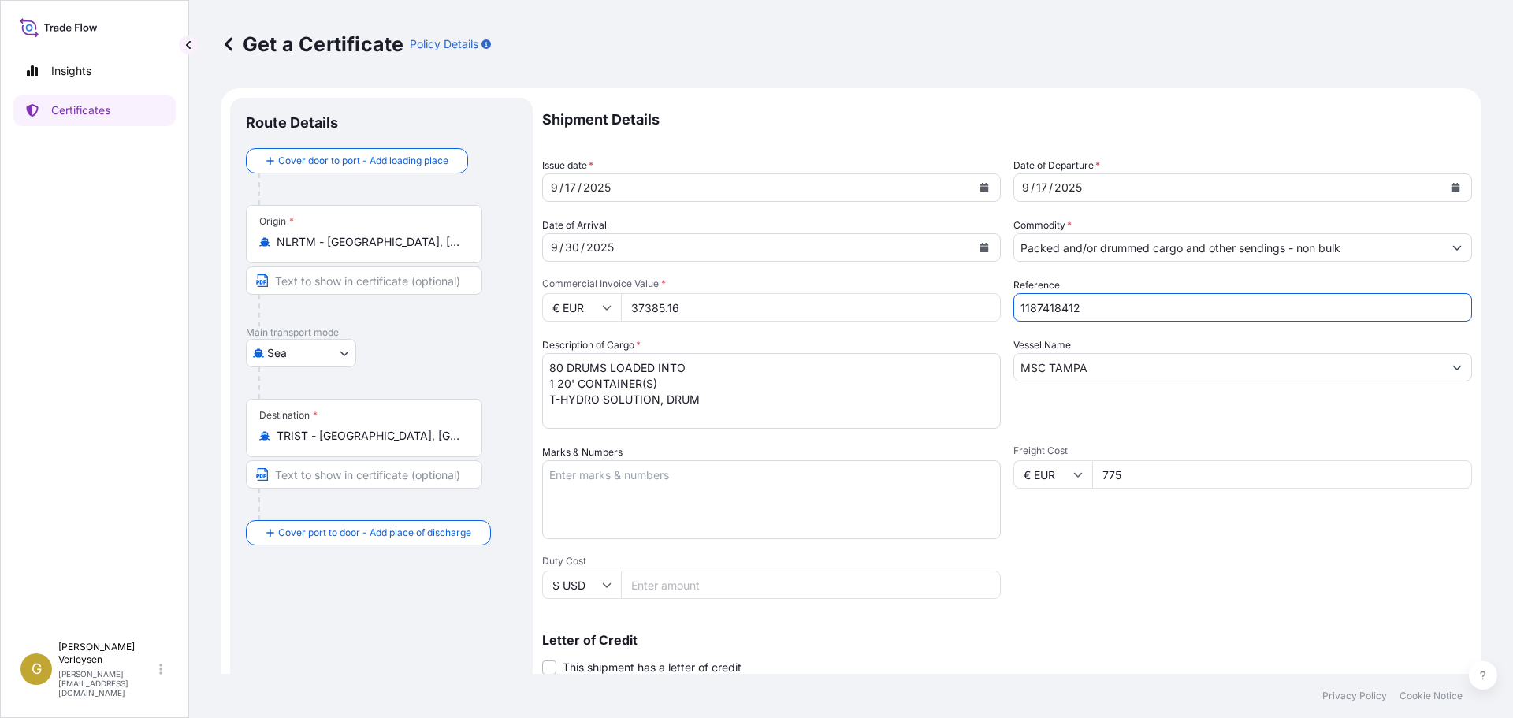
drag, startPoint x: 1085, startPoint y: 301, endPoint x: 888, endPoint y: 280, distance: 197.4
click at [888, 280] on div "Shipment Details Issue date * [DATE] Date of Departure * [DATE] Date of Arrival…" at bounding box center [1007, 473] width 930 height 751
paste input "4"
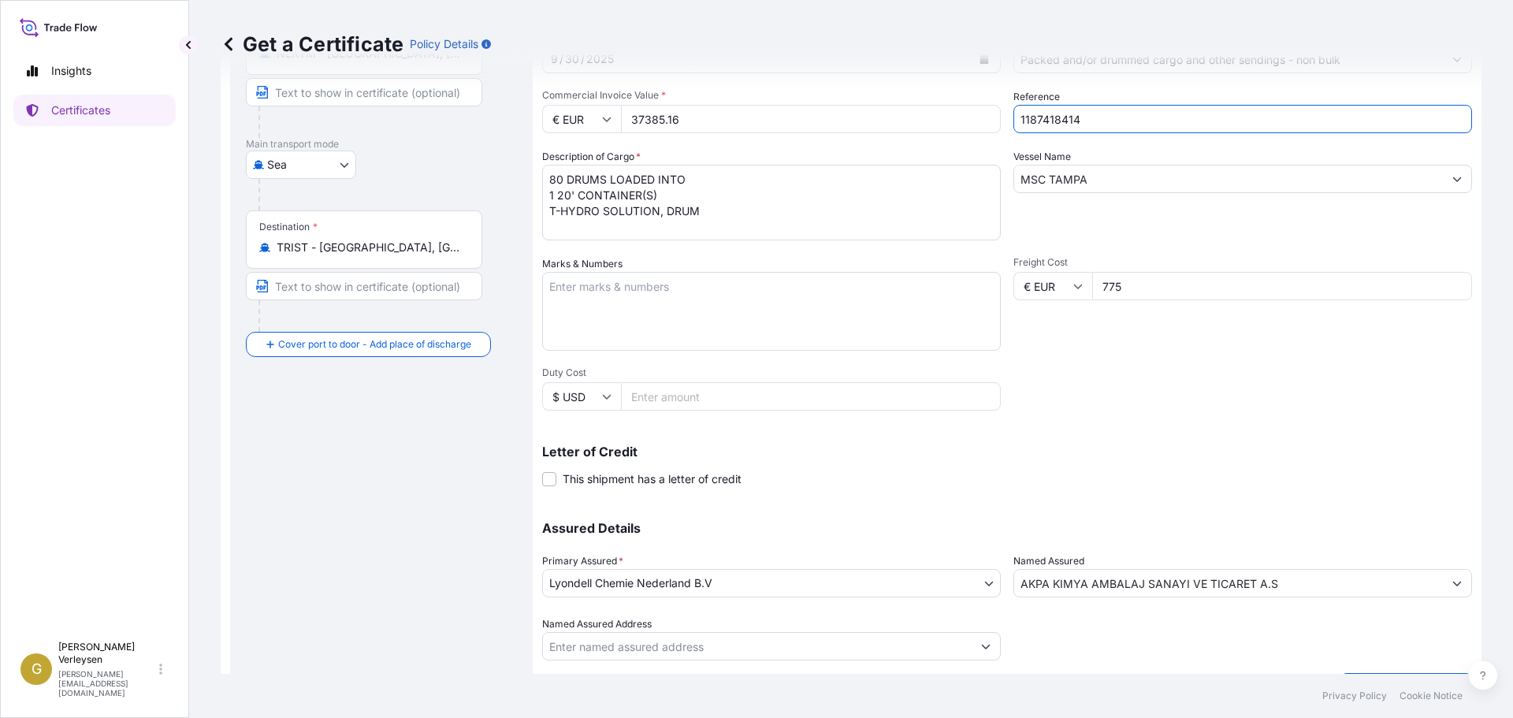
scroll to position [229, 0]
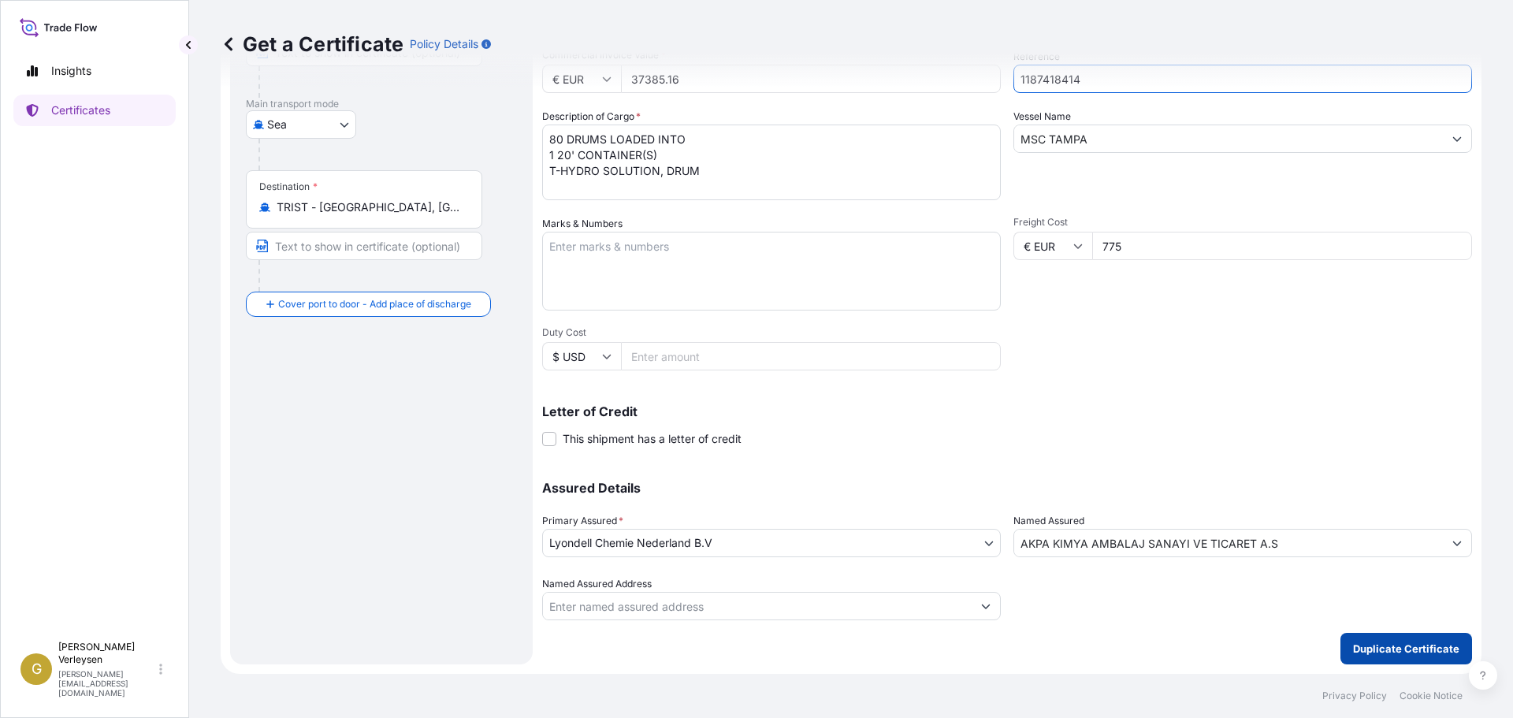
type input "1187418414"
click at [1368, 645] on p "Duplicate Certificate" at bounding box center [1406, 649] width 106 height 16
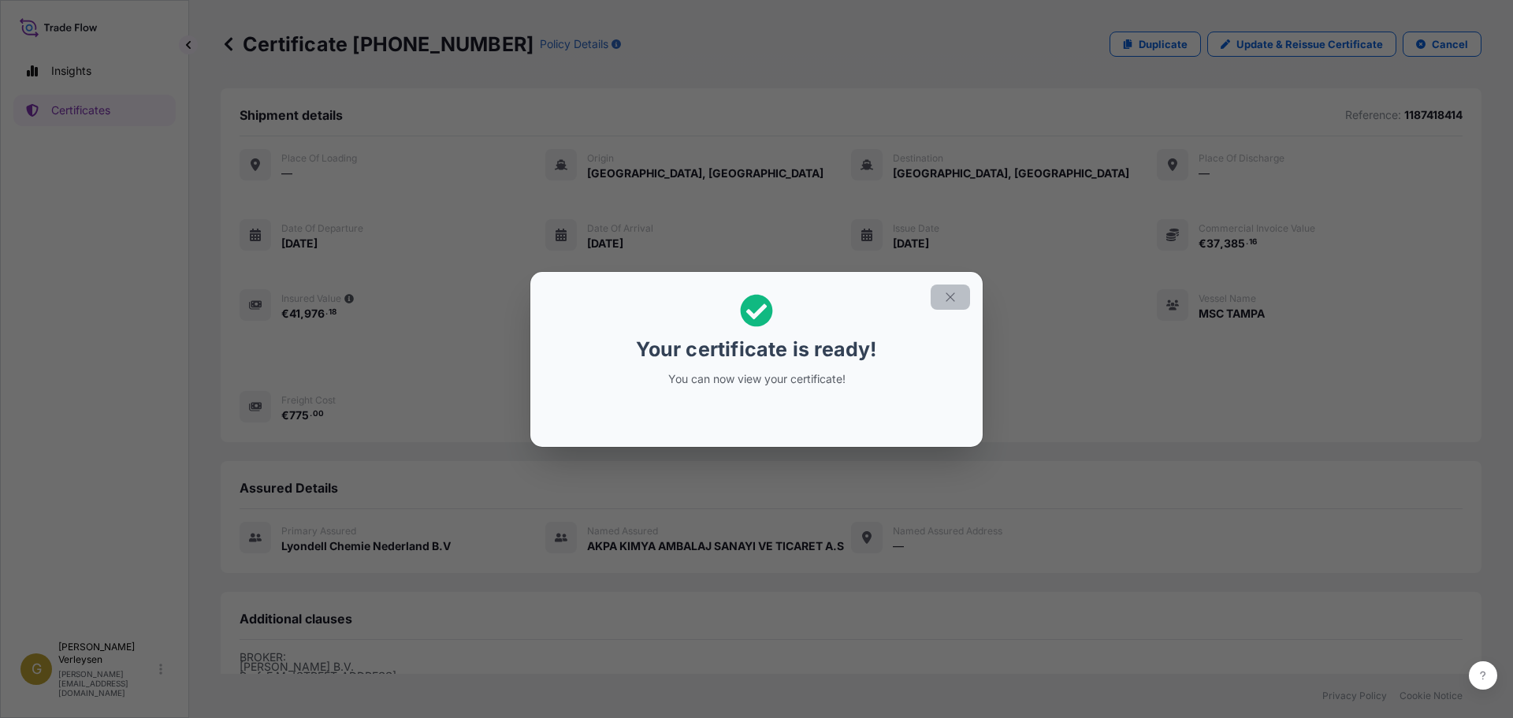
click at [951, 293] on icon "button" at bounding box center [950, 297] width 14 height 14
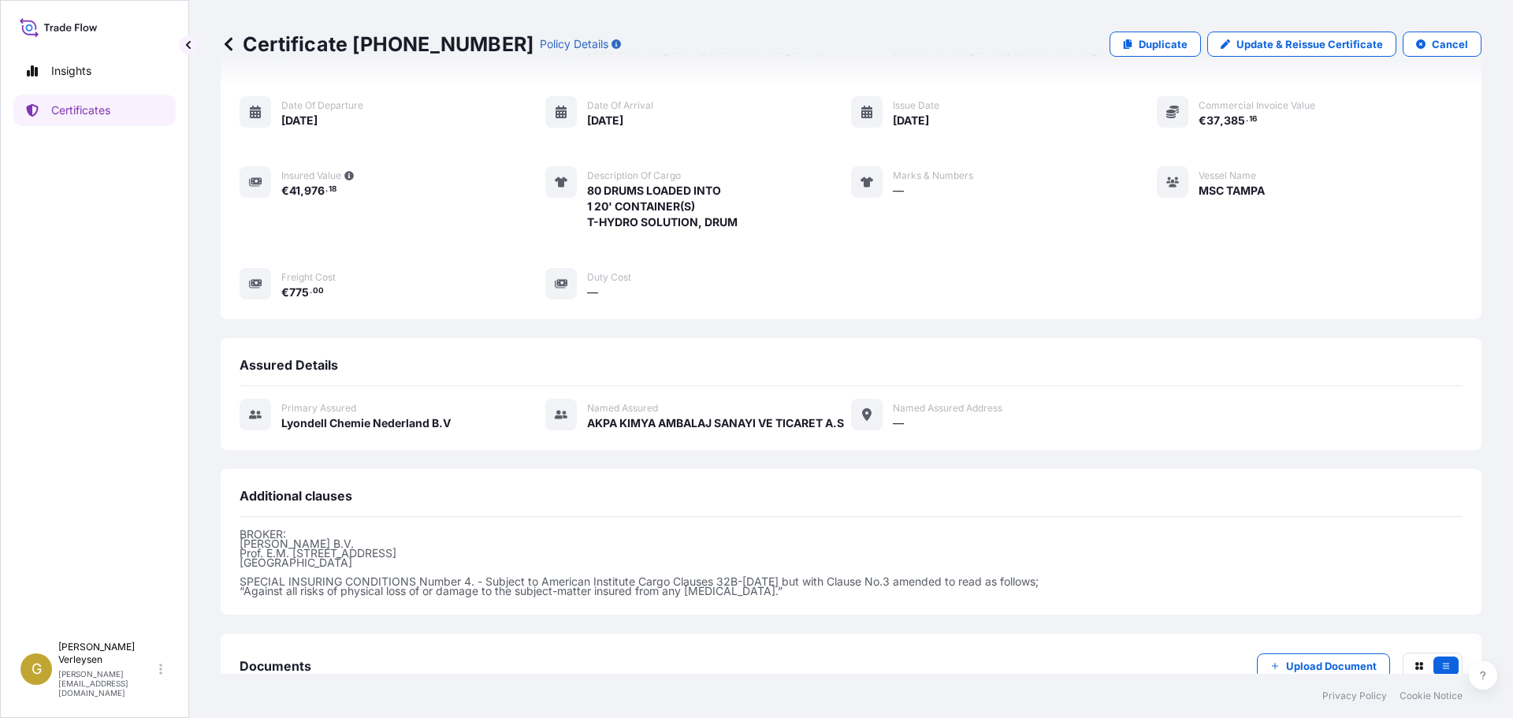
scroll to position [230, 0]
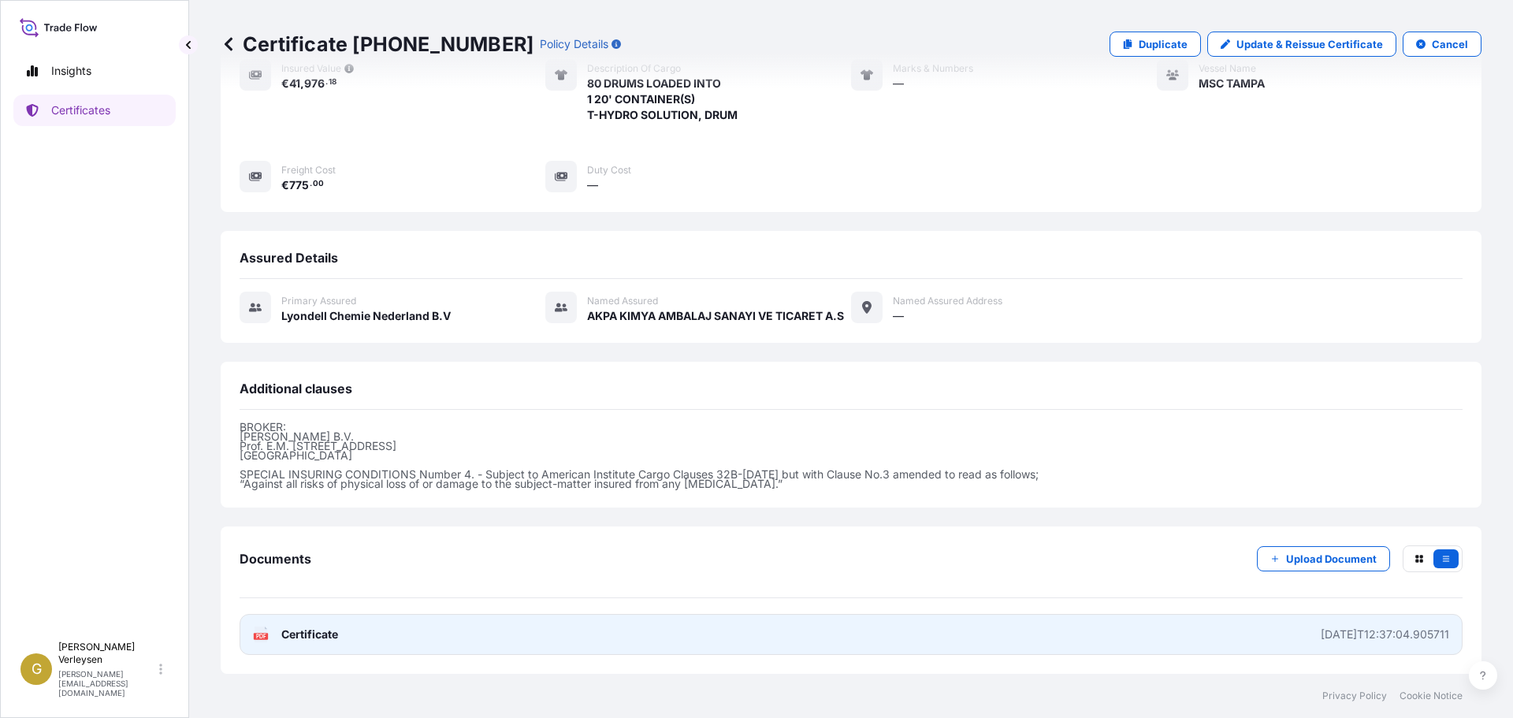
click at [490, 631] on link "PDF Certificate [DATE]T12:37:04.905711" at bounding box center [851, 634] width 1223 height 41
